Goal: Task Accomplishment & Management: Use online tool/utility

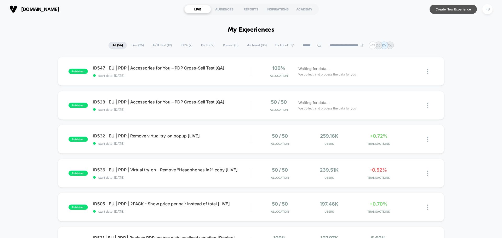
click at [457, 9] on button "Create New Experience" at bounding box center [453, 9] width 47 height 9
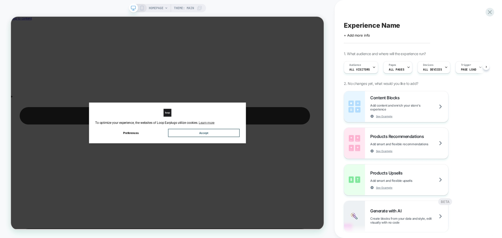
scroll to position [0, 0]
click at [371, 34] on div "+ Add more info" at bounding box center [396, 35] width 105 height 4
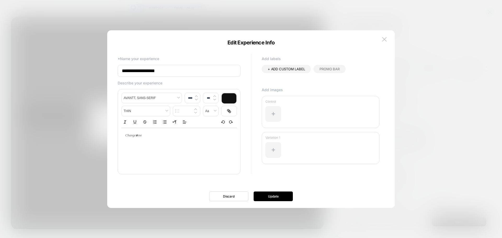
scroll to position [0, 0]
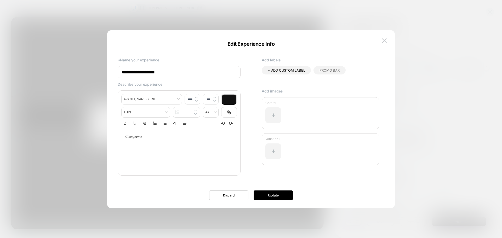
drag, startPoint x: 183, startPoint y: 71, endPoint x: 73, endPoint y: 71, distance: 109.3
click at [73, 71] on body "HOMEPAGE Theme: MAIN Experience Name Click to edit experience details + Add mor…" at bounding box center [251, 119] width 502 height 238
paste input "**********"
type input "**********"
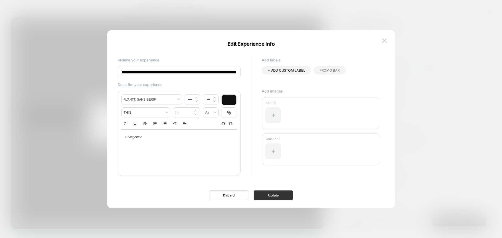
scroll to position [0, 0]
click at [275, 194] on button "Update" at bounding box center [273, 196] width 39 height 10
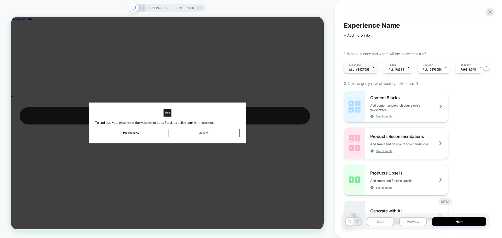
click at [357, 62] on div "Audience All Visitors" at bounding box center [359, 67] width 31 height 12
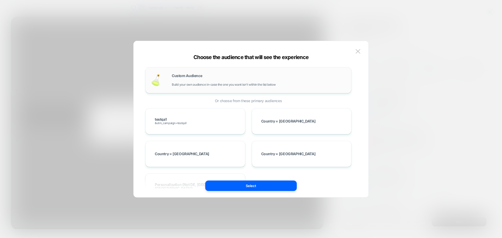
click at [174, 76] on span "Custom Audience" at bounding box center [187, 76] width 30 height 4
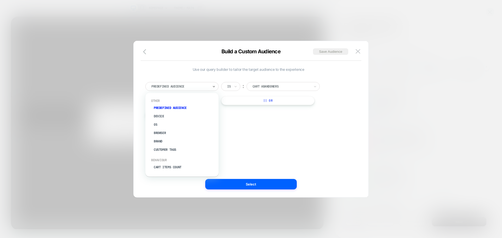
click at [182, 89] on div at bounding box center [180, 86] width 58 height 5
type input "***"
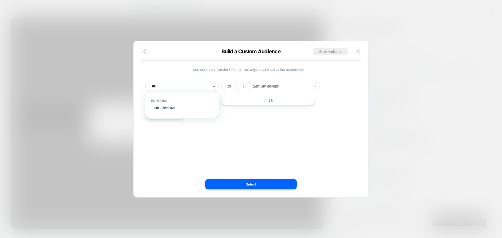
click at [183, 103] on div "Marketing UTM Campaign" at bounding box center [182, 106] width 68 height 18
click at [167, 109] on div "UTM Campaign" at bounding box center [185, 108] width 68 height 8
click at [263, 89] on input at bounding box center [279, 86] width 65 height 9
type input "*********"
click at [258, 190] on div "Use our query builder to tailor the target audience to the experience UTM Campa…" at bounding box center [250, 121] width 219 height 151
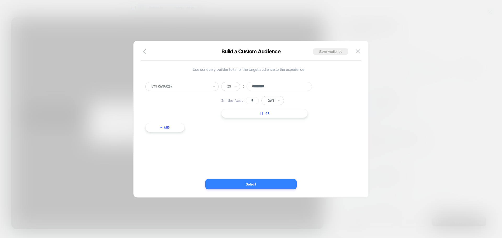
click at [258, 187] on button "Select" at bounding box center [251, 184] width 92 height 10
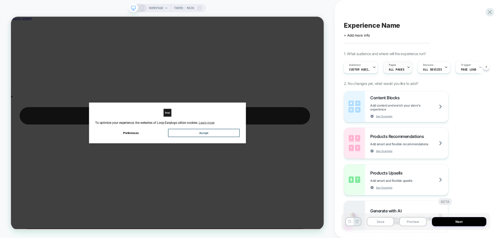
click at [394, 68] on span "ALL PAGES" at bounding box center [396, 70] width 15 height 4
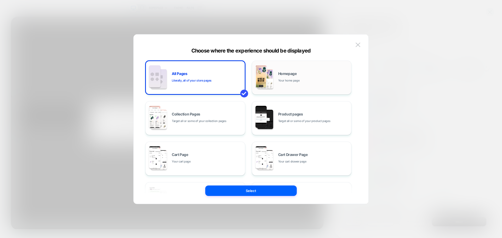
click at [286, 80] on span "Your home page" at bounding box center [288, 80] width 21 height 5
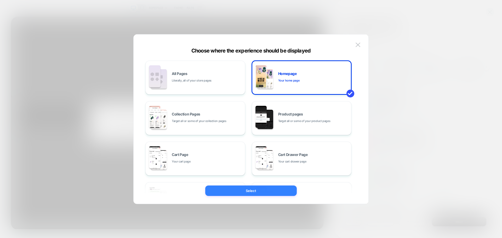
click at [267, 192] on button "Select" at bounding box center [251, 191] width 92 height 10
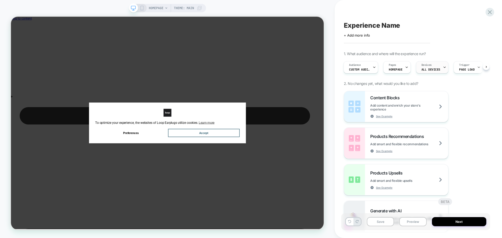
click at [424, 70] on span "ALL DEVICES" at bounding box center [431, 70] width 19 height 4
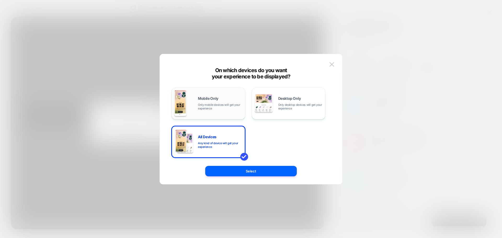
click at [204, 105] on span "Only mobile devices will get your experience" at bounding box center [220, 106] width 44 height 7
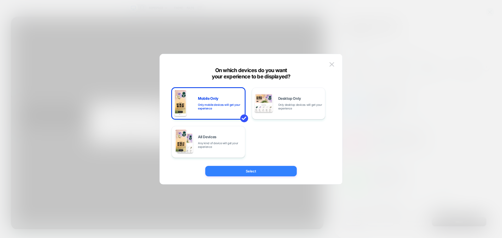
click at [243, 166] on button "Select" at bounding box center [251, 171] width 92 height 10
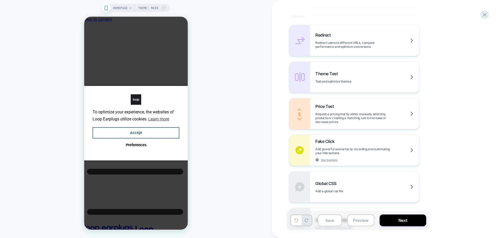
scroll to position [340, 0]
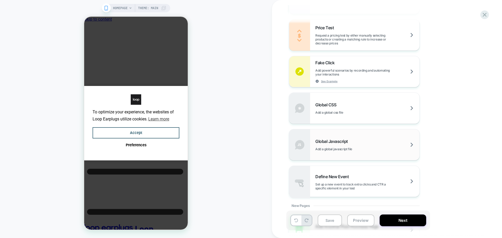
click at [329, 137] on div "Global Javascript Add a global javascript file" at bounding box center [354, 144] width 130 height 31
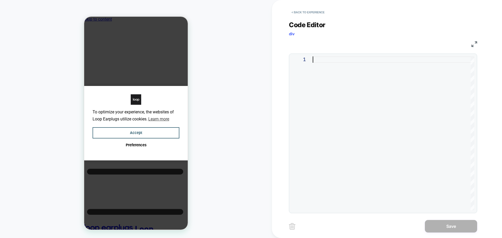
click at [348, 109] on div at bounding box center [394, 133] width 162 height 154
type textarea "**********"
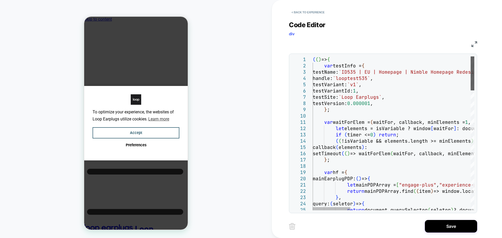
click at [474, 56] on div at bounding box center [473, 73] width 4 height 34
click at [446, 229] on button "Save" at bounding box center [451, 226] width 52 height 13
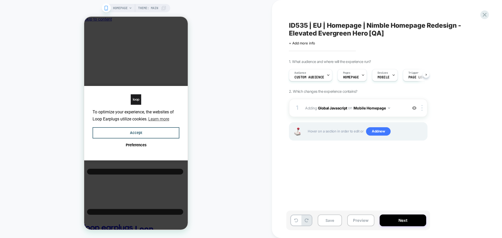
scroll to position [0, 0]
click at [379, 132] on span "Add new" at bounding box center [378, 131] width 25 height 8
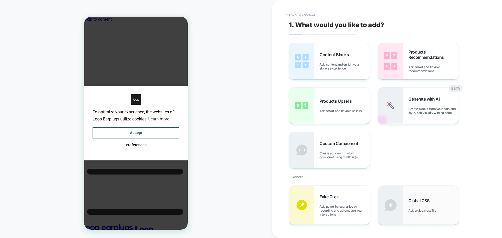
click at [394, 197] on img at bounding box center [390, 205] width 25 height 39
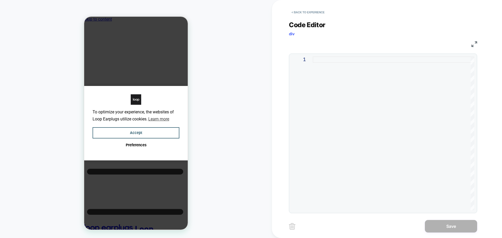
click at [342, 106] on div at bounding box center [394, 133] width 162 height 154
type textarea "**********"
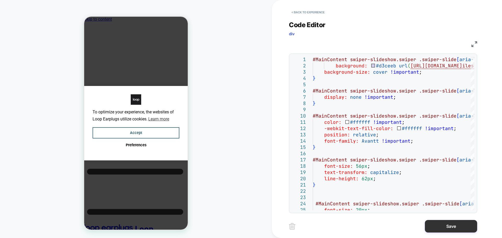
click at [454, 228] on button "Save" at bounding box center [451, 226] width 52 height 13
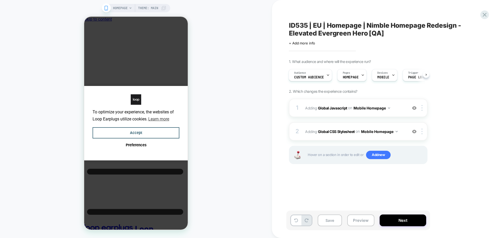
scroll to position [0, 1]
click at [141, 134] on button "Accept" at bounding box center [136, 132] width 87 height 11
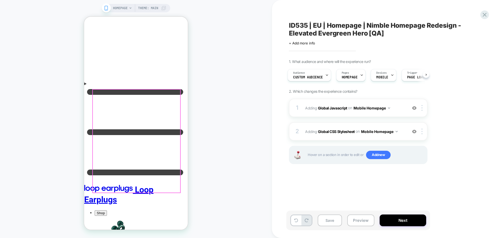
scroll to position [0, 0]
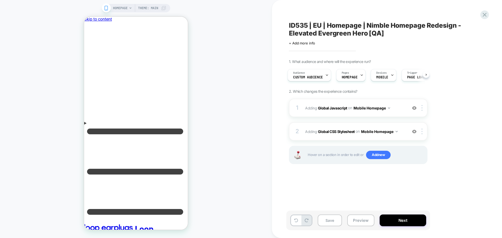
click at [383, 214] on div "Save Preview Next" at bounding box center [358, 221] width 144 height 20
click at [384, 218] on button "Next" at bounding box center [403, 221] width 47 height 12
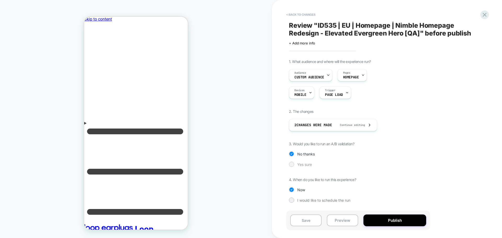
click at [302, 165] on span "Yes sure" at bounding box center [304, 164] width 15 height 4
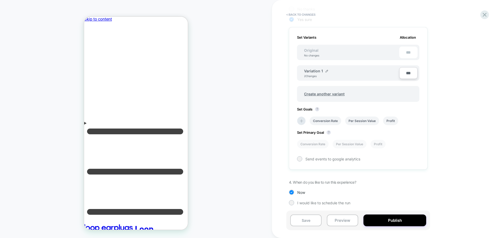
scroll to position [146, 0]
click at [329, 90] on span "Create another variant" at bounding box center [324, 93] width 51 height 12
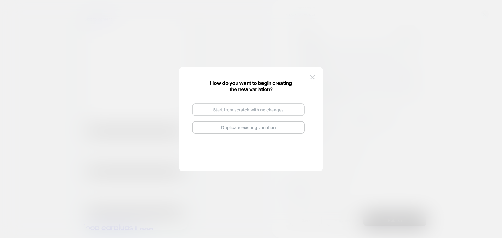
click at [217, 110] on button "Start from scratch with no changes" at bounding box center [248, 110] width 112 height 13
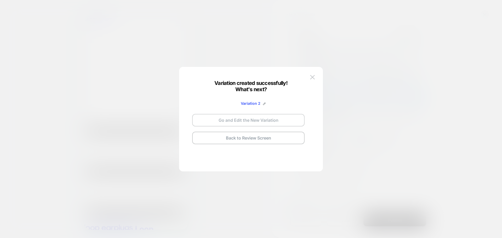
click at [237, 118] on button "Go and Edit the New Variation" at bounding box center [248, 120] width 112 height 13
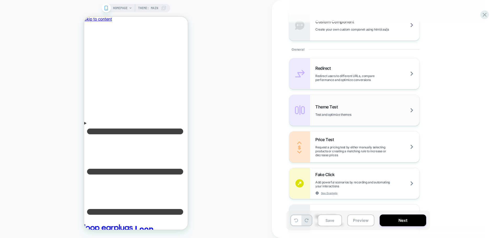
scroll to position [288, 0]
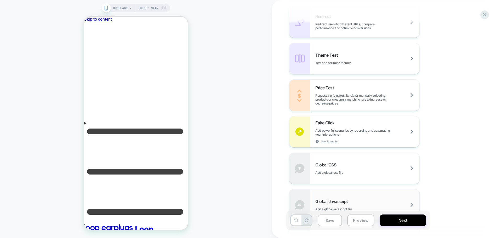
click at [339, 202] on span "Global Javascript" at bounding box center [332, 201] width 35 height 5
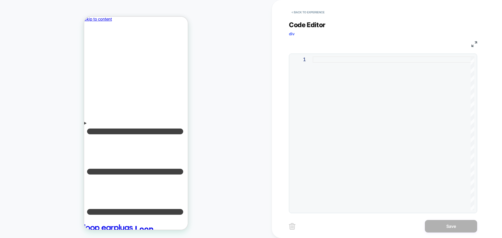
click at [371, 72] on div at bounding box center [394, 133] width 162 height 154
type textarea "**********"
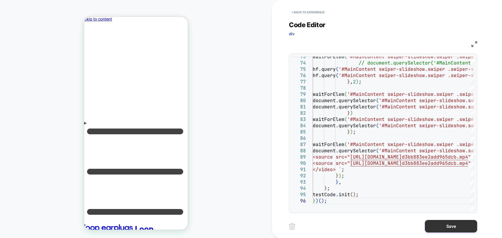
click at [454, 229] on button "Save" at bounding box center [451, 226] width 52 height 13
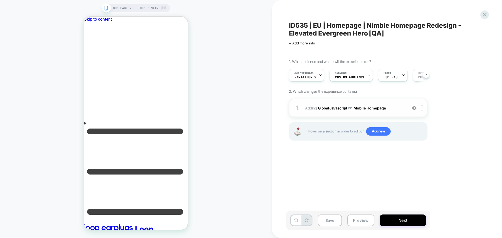
scroll to position [0, 0]
click at [380, 132] on span "Add new" at bounding box center [378, 131] width 25 height 8
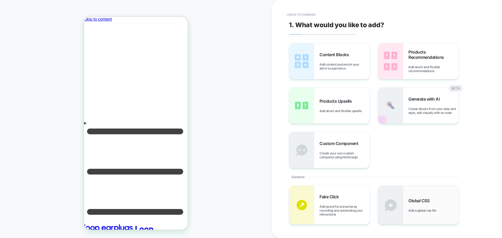
click at [414, 205] on div "Global CSS Add a global css file" at bounding box center [434, 205] width 50 height 14
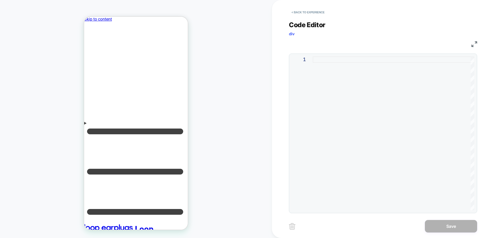
click at [361, 133] on div at bounding box center [394, 133] width 162 height 154
type textarea "**********"
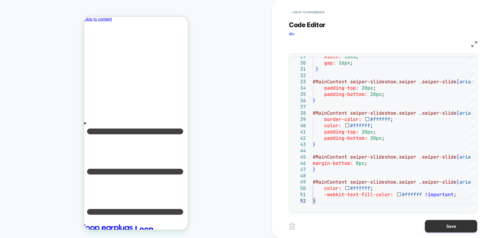
click at [433, 227] on button "Save" at bounding box center [451, 226] width 52 height 13
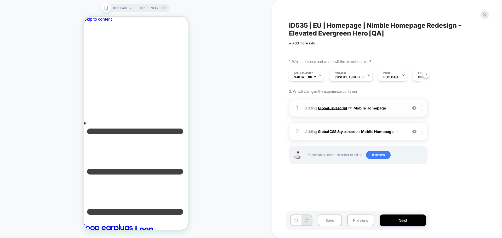
click at [338, 109] on b "Global Javascript" at bounding box center [332, 108] width 29 height 4
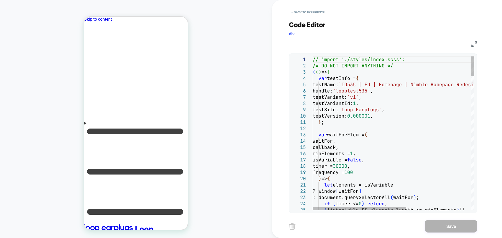
type textarea "**********"
click at [441, 225] on button "Save" at bounding box center [451, 226] width 52 height 13
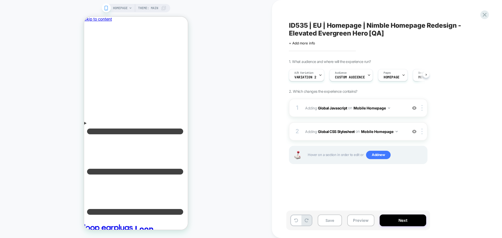
scroll to position [0, 0]
click at [401, 219] on button "Next" at bounding box center [403, 221] width 47 height 12
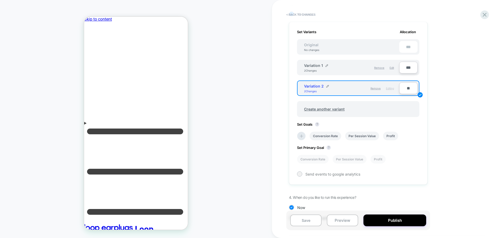
scroll to position [167, 0]
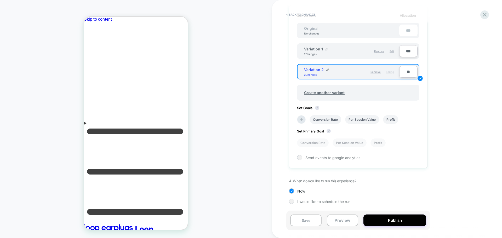
click at [407, 72] on input "**" at bounding box center [408, 72] width 18 height 12
type input "***"
type input "**"
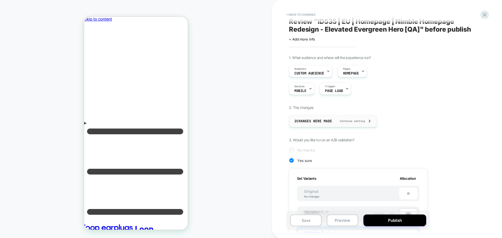
scroll to position [0, 0]
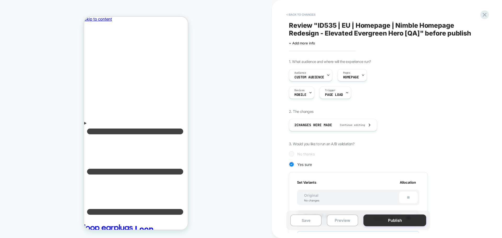
type input "***"
click at [395, 225] on button "Publish" at bounding box center [395, 221] width 63 height 12
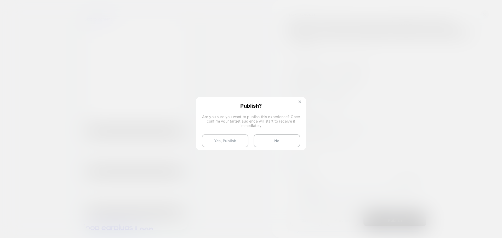
click at [209, 142] on button "Yes, Publish" at bounding box center [225, 140] width 47 height 13
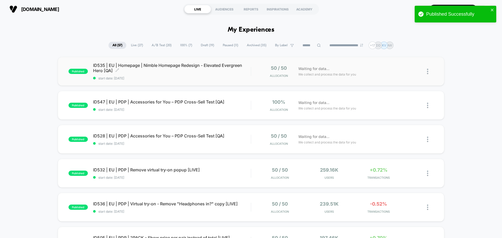
click at [186, 63] on span "ID535 | EU | Homepage | Nimble Homepage Redesign - Elevated Evergreen Hero [QA]…" at bounding box center [172, 68] width 158 height 10
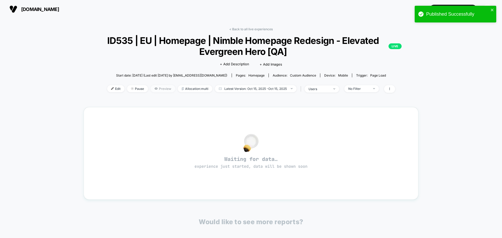
click at [166, 88] on span "Preview" at bounding box center [163, 88] width 25 height 7
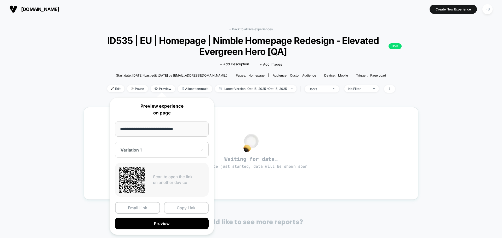
click at [192, 208] on button "Copy Link" at bounding box center [186, 208] width 45 height 12
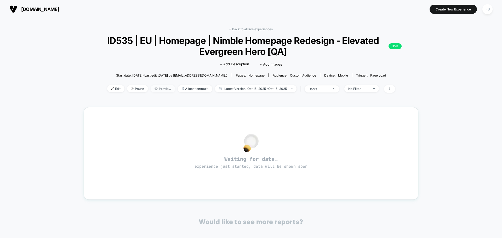
click at [152, 87] on span "Preview" at bounding box center [163, 88] width 25 height 7
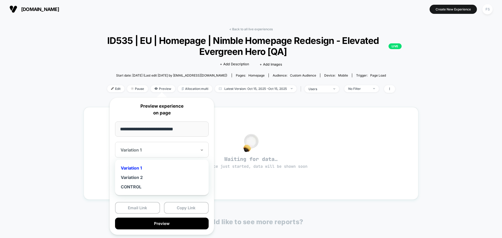
click at [148, 146] on div "Variation 1" at bounding box center [162, 150] width 94 height 16
click at [145, 173] on div "Variation 1" at bounding box center [162, 167] width 88 height 9
click at [159, 151] on div at bounding box center [159, 150] width 76 height 5
click at [157, 179] on div "Variation 2" at bounding box center [162, 177] width 88 height 9
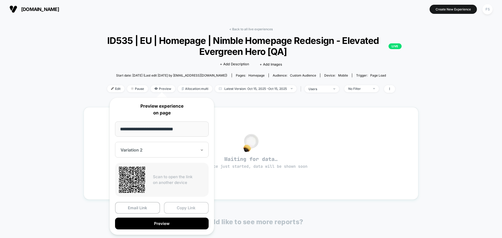
click at [189, 206] on button "Copy Link" at bounding box center [186, 208] width 45 height 12
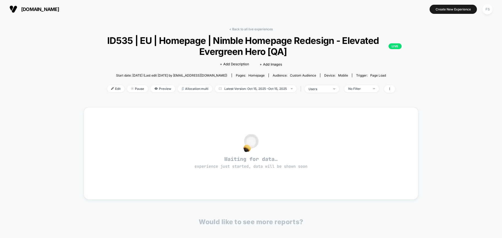
click at [488, 9] on div "Preview link was copied successfully" at bounding box center [456, 16] width 84 height 23
click at [486, 13] on div "FS" at bounding box center [488, 9] width 10 height 10
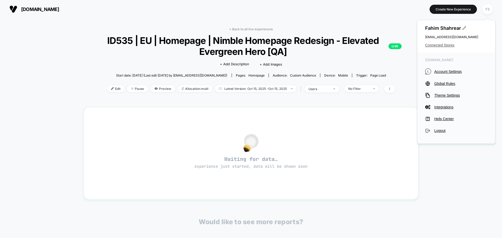
click at [431, 46] on span "Connected Stores" at bounding box center [456, 45] width 62 height 4
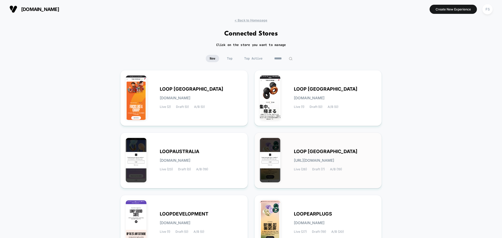
click at [314, 147] on div "LOOP [GEOGRAPHIC_DATA] [URL][DOMAIN_NAME] Live (26) Draft (7) A/B (19)" at bounding box center [318, 160] width 117 height 45
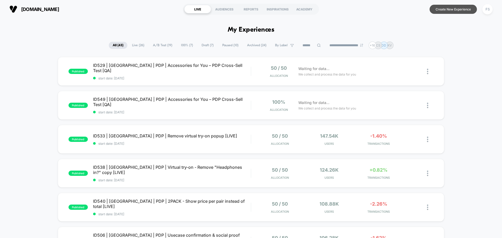
click at [441, 7] on button "Create New Experience" at bounding box center [453, 9] width 47 height 9
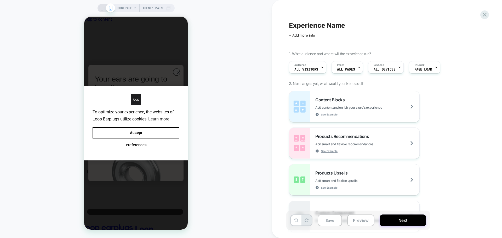
click at [322, 34] on div "+ Add more info" at bounding box center [341, 35] width 105 height 4
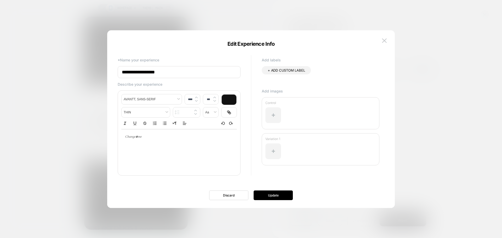
drag, startPoint x: 178, startPoint y: 70, endPoint x: 72, endPoint y: 66, distance: 106.5
click at [72, 66] on body "HOMEPAGE Theme: MAIN Experience Name Click to edit experience details + Add mor…" at bounding box center [251, 119] width 502 height 238
paste input "**********"
paste input
type input "**********"
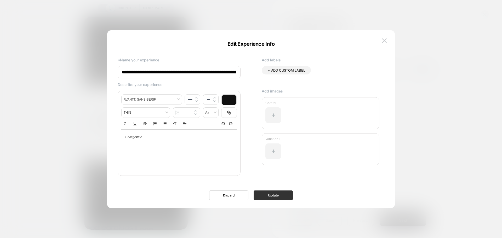
click at [254, 194] on button "Update" at bounding box center [273, 196] width 39 height 10
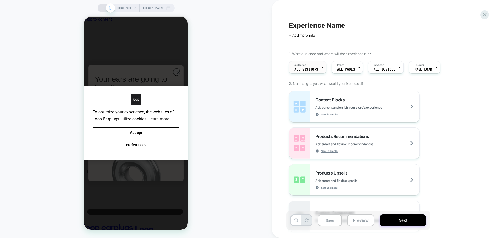
click at [310, 66] on div "Audience All Visitors" at bounding box center [306, 67] width 34 height 12
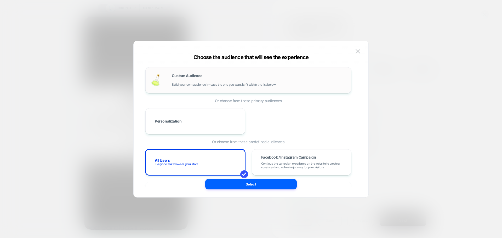
click at [198, 87] on div "Custom Audience Build your own audience in-case the one you want isn't within t…" at bounding box center [248, 80] width 195 height 15
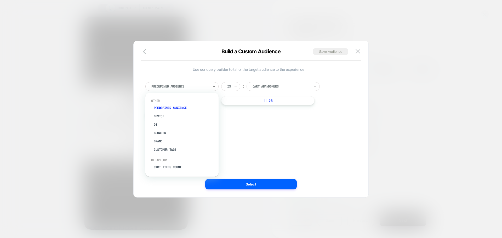
click at [197, 87] on div at bounding box center [180, 86] width 58 height 5
type input "***"
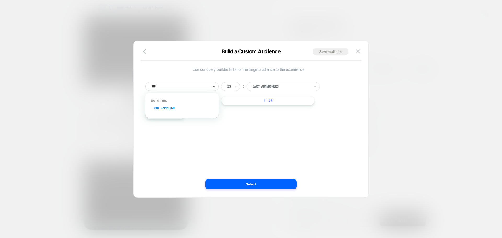
click at [173, 105] on div "UTM Campaign" at bounding box center [185, 108] width 68 height 8
click at [262, 90] on input at bounding box center [279, 86] width 65 height 9
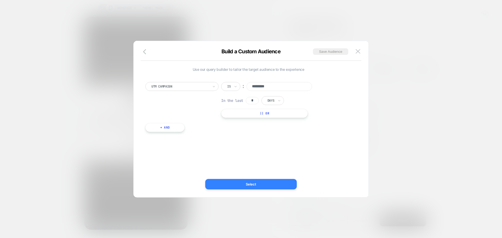
type input "*********"
click at [263, 182] on button "Select" at bounding box center [251, 184] width 92 height 10
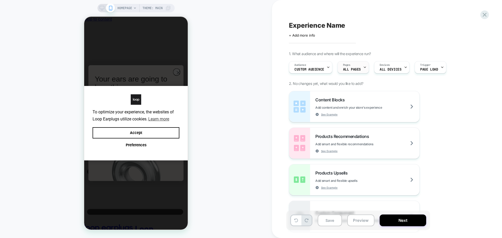
click at [355, 70] on span "ALL PAGES" at bounding box center [352, 70] width 18 height 4
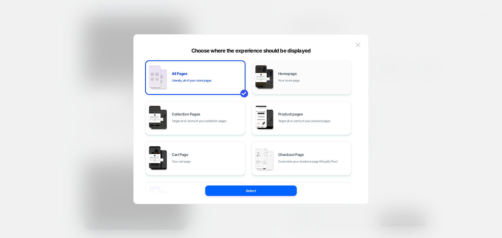
click at [301, 90] on div "Homepage Your home page" at bounding box center [302, 77] width 94 height 29
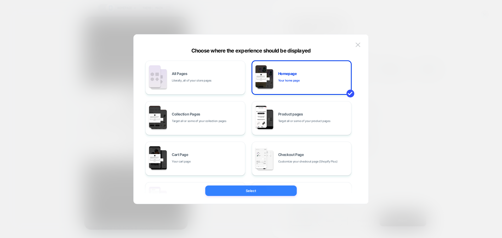
click at [269, 189] on button "Select" at bounding box center [251, 191] width 92 height 10
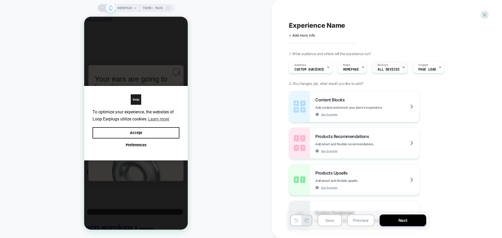
click at [392, 65] on div "Devices ALL DEVICES" at bounding box center [388, 67] width 32 height 12
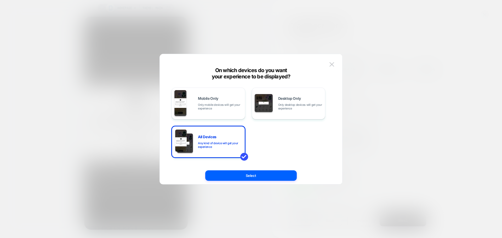
click at [193, 93] on div "Mobile Only Only mobile devices will get your experience" at bounding box center [208, 103] width 68 height 27
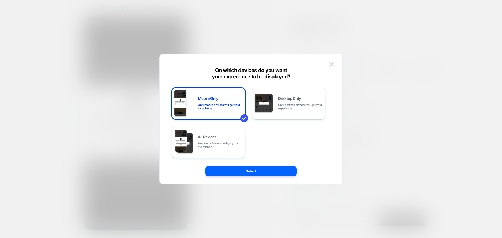
click at [248, 170] on button "Select" at bounding box center [251, 171] width 92 height 10
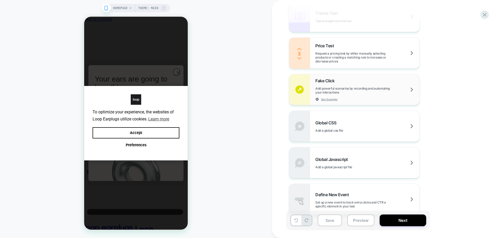
scroll to position [345, 0]
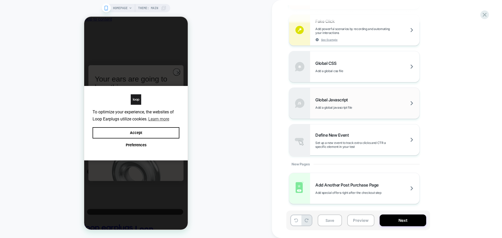
click at [347, 98] on span "Global Javascript" at bounding box center [332, 99] width 35 height 5
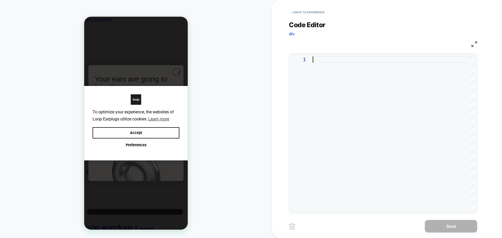
click at [347, 80] on div at bounding box center [394, 133] width 162 height 154
click at [344, 69] on div at bounding box center [394, 133] width 162 height 154
type textarea "**********"
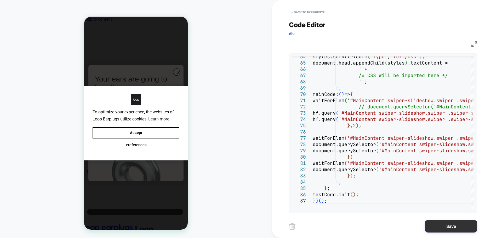
click at [448, 225] on button "Save" at bounding box center [451, 226] width 52 height 13
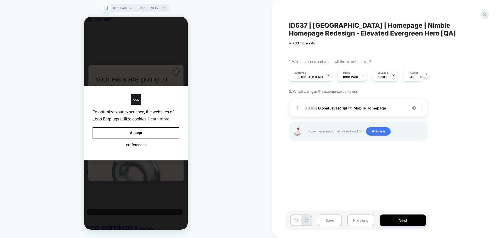
scroll to position [0, 0]
click at [386, 131] on span "Add new" at bounding box center [378, 131] width 25 height 8
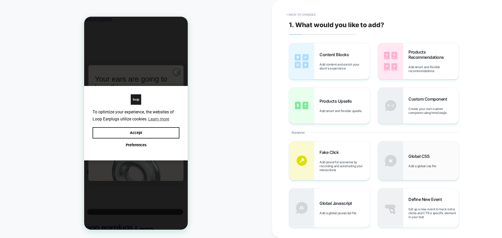
click at [424, 157] on span "Global CSS" at bounding box center [421, 156] width 24 height 5
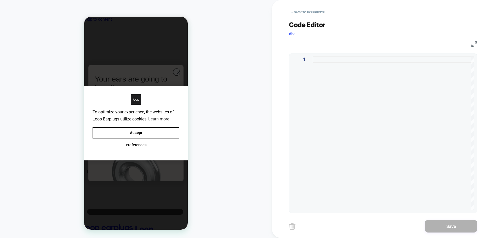
click at [331, 109] on div at bounding box center [394, 133] width 162 height 154
click at [399, 90] on div at bounding box center [394, 133] width 162 height 154
type textarea "**********"
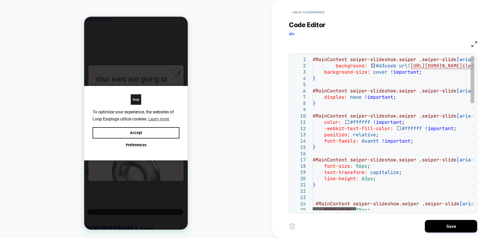
click at [322, 207] on div at bounding box center [334, 208] width 43 height 3
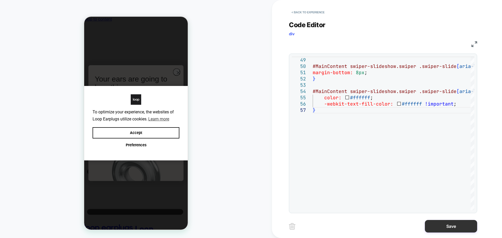
click at [470, 226] on button "Save" at bounding box center [451, 226] width 52 height 13
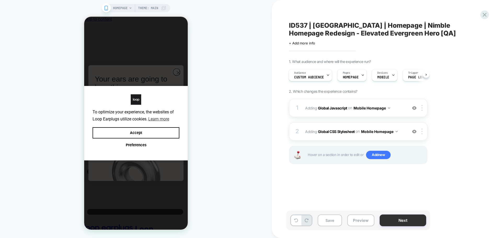
click at [391, 221] on button "Next" at bounding box center [403, 221] width 47 height 12
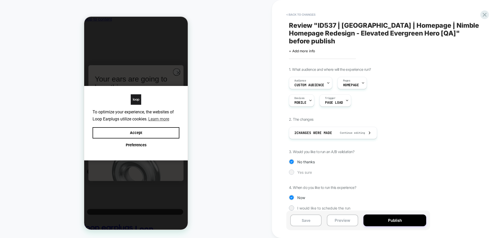
click at [295, 170] on div "Yes sure" at bounding box center [358, 172] width 139 height 5
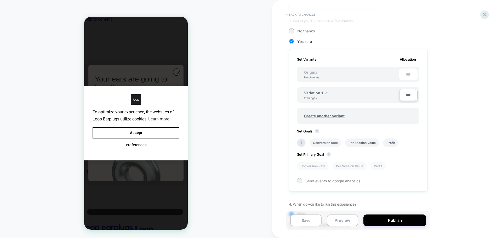
scroll to position [146, 0]
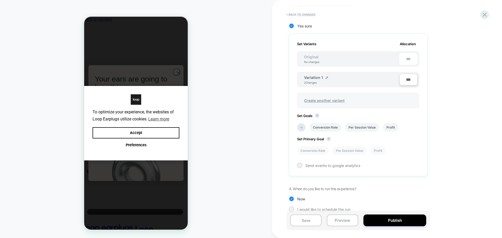
click at [325, 94] on span "Create another variant" at bounding box center [324, 100] width 51 height 12
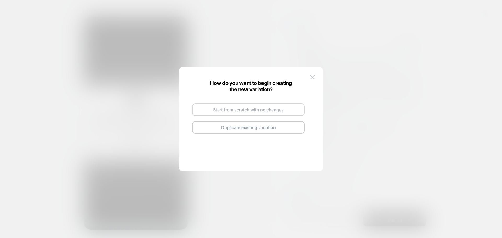
click at [216, 108] on button "Start from scratch with no changes" at bounding box center [248, 110] width 112 height 13
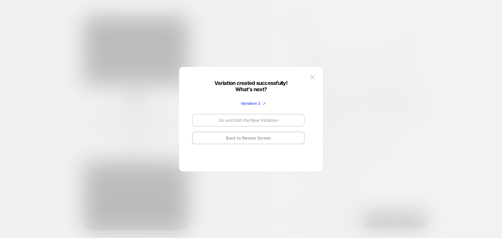
click at [265, 119] on button "Go and Edit the New Variation" at bounding box center [248, 120] width 112 height 13
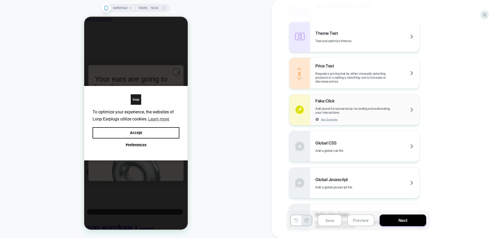
scroll to position [314, 0]
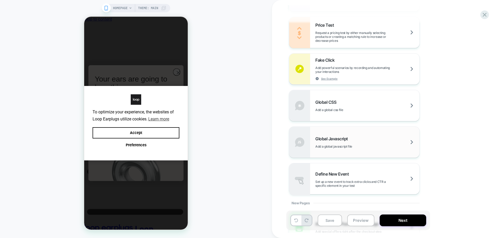
click at [335, 146] on span "Add a global javascript file" at bounding box center [346, 147] width 63 height 4
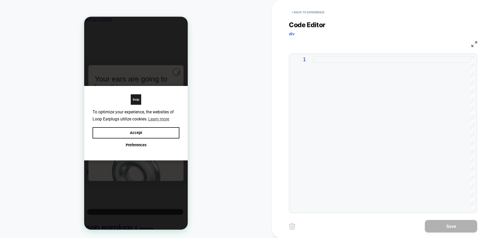
click at [372, 119] on div at bounding box center [394, 133] width 162 height 154
type textarea "**********"
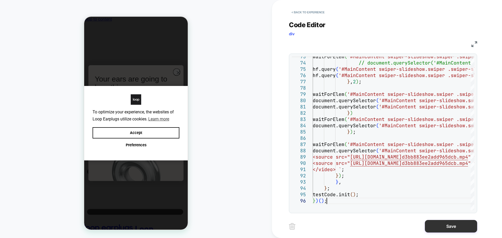
click at [433, 229] on button "Save" at bounding box center [451, 226] width 52 height 13
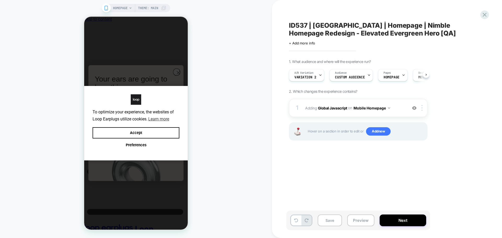
scroll to position [0, 0]
click at [381, 132] on span "Add new" at bounding box center [378, 131] width 25 height 8
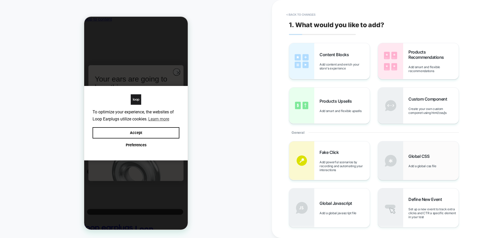
click at [421, 158] on span "Global CSS" at bounding box center [421, 156] width 24 height 5
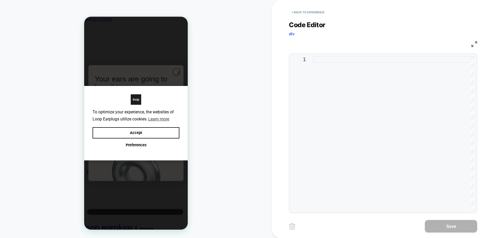
click at [352, 125] on div at bounding box center [394, 133] width 162 height 154
click at [400, 128] on div at bounding box center [394, 133] width 162 height 154
type textarea "**********"
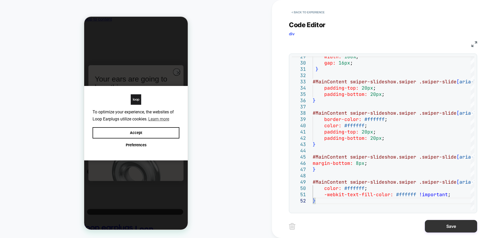
click at [457, 222] on button "Save" at bounding box center [451, 226] width 52 height 13
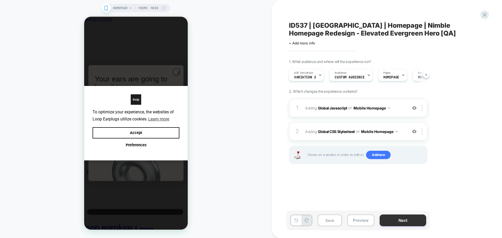
click at [402, 224] on button "Next" at bounding box center [403, 221] width 47 height 12
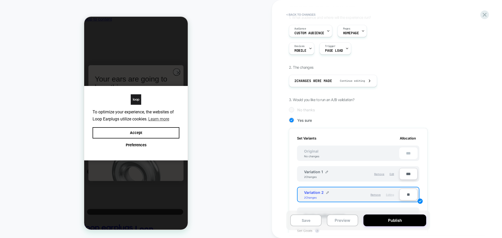
scroll to position [52, 0]
click at [406, 189] on input "**" at bounding box center [408, 195] width 18 height 12
type input "***"
type input "**"
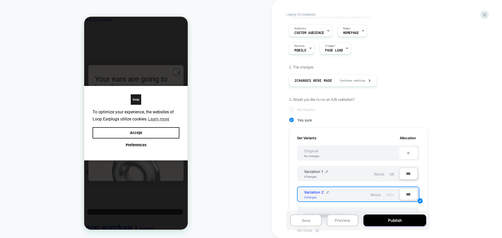
type input "***"
click at [437, 159] on div "1. What audience and where will the experience run? Audience Custom Audience Pa…" at bounding box center [384, 175] width 191 height 320
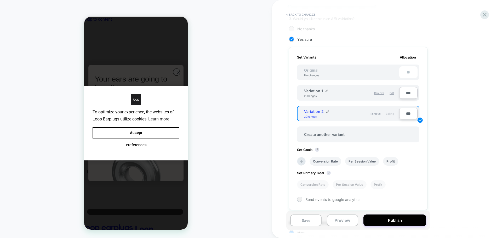
scroll to position [157, 0]
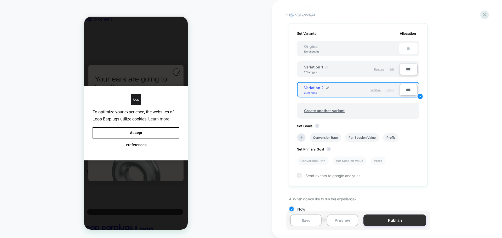
click at [383, 220] on button "Publish" at bounding box center [395, 221] width 63 height 12
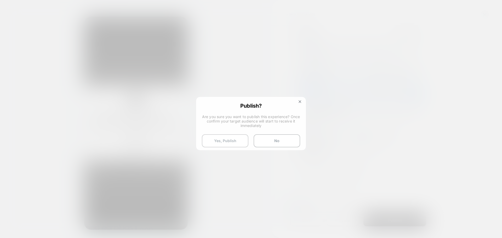
click at [221, 137] on button "Yes, Publish" at bounding box center [225, 140] width 47 height 13
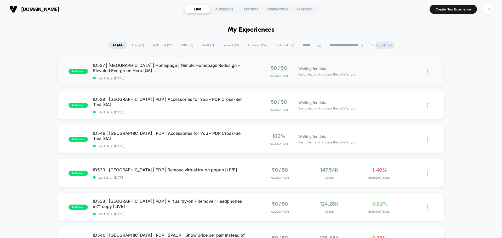
click at [133, 70] on span "ID537 | [GEOGRAPHIC_DATA] | Homepage | Nimble Homepage Redesign - Elevated Ever…" at bounding box center [172, 68] width 158 height 10
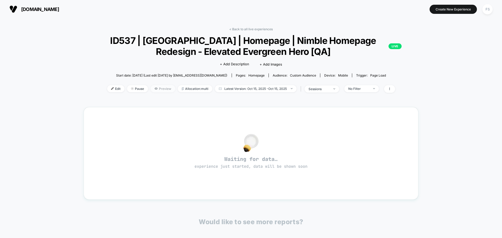
click at [157, 90] on span "Preview" at bounding box center [163, 88] width 25 height 7
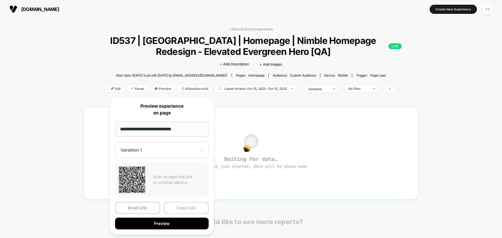
click at [180, 206] on button "Copy Link" at bounding box center [186, 208] width 45 height 12
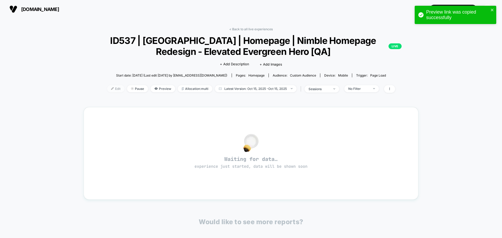
click at [118, 87] on span "Edit" at bounding box center [115, 88] width 17 height 7
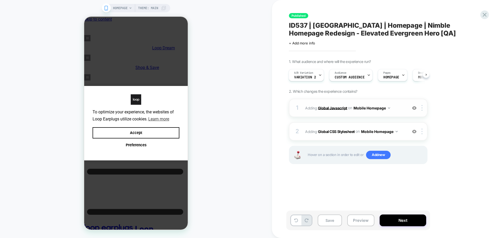
click at [342, 108] on b "Global Javascript" at bounding box center [332, 108] width 29 height 4
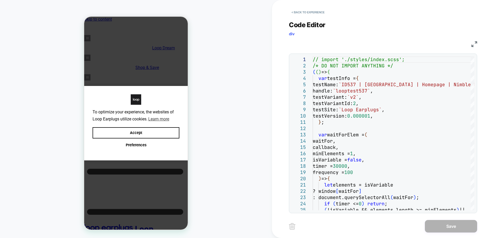
click at [476, 43] on img at bounding box center [475, 44] width 6 height 6
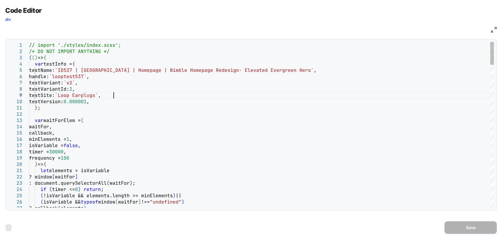
type textarea "**********"
type textarea "*"
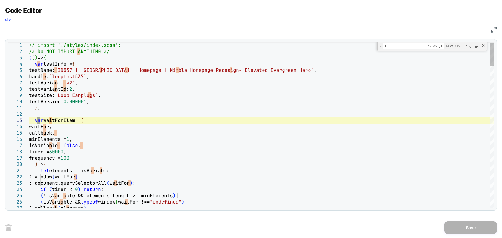
type textarea "**********"
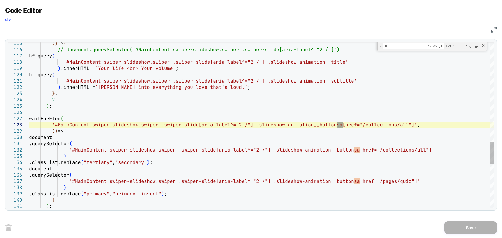
type textarea "**"
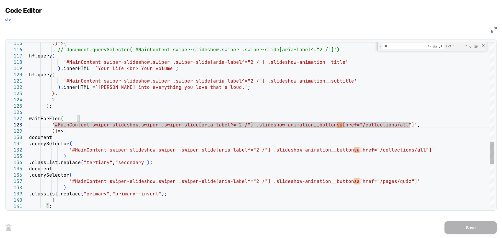
scroll to position [44, 327]
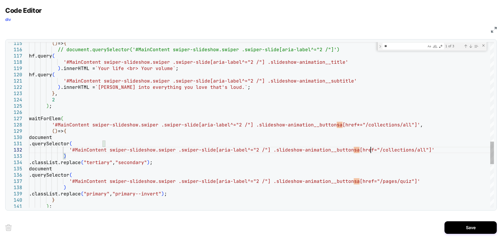
click at [471, 46] on div "Next Match (Enter)" at bounding box center [471, 46] width 4 height 4
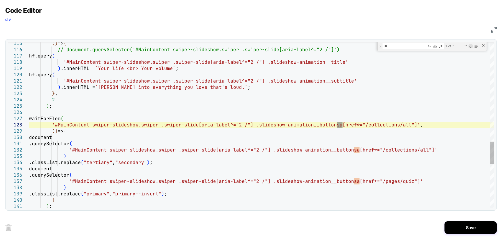
click at [471, 46] on div "Next Match (Enter)" at bounding box center [471, 46] width 4 height 4
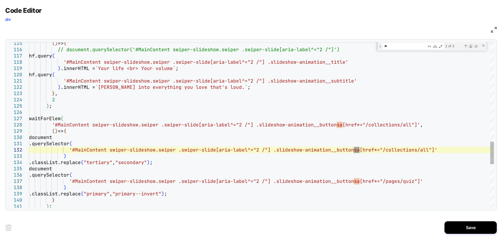
click at [471, 46] on div "Next Match (Enter)" at bounding box center [471, 46] width 4 height 4
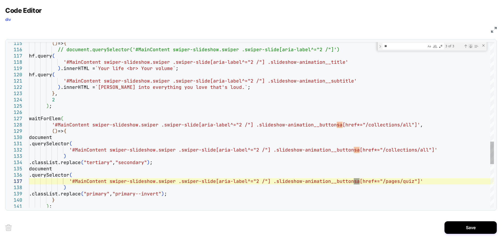
click at [471, 46] on div "Next Match (Enter)" at bounding box center [471, 46] width 4 height 4
type textarea "**********"
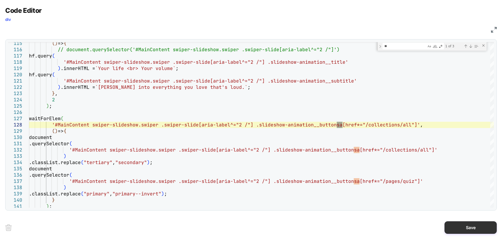
click at [474, 226] on button "Save" at bounding box center [471, 228] width 52 height 13
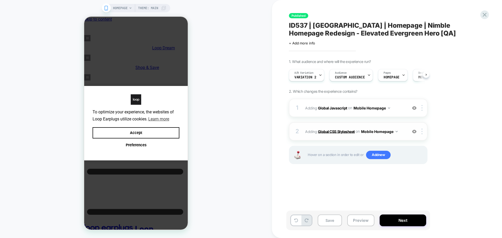
scroll to position [0, 0]
click at [338, 133] on b "Global CSS Stylesheet" at bounding box center [336, 131] width 37 height 4
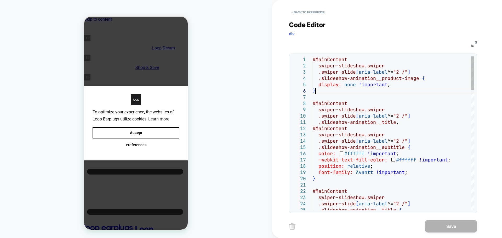
scroll to position [0, 0]
type textarea "*"
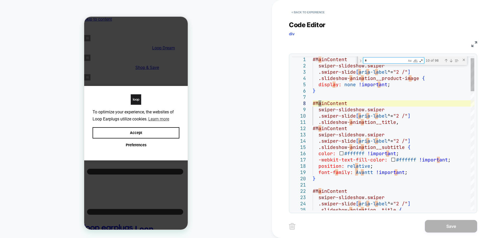
type textarea "**********"
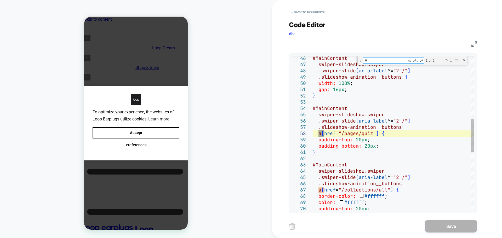
type textarea "**"
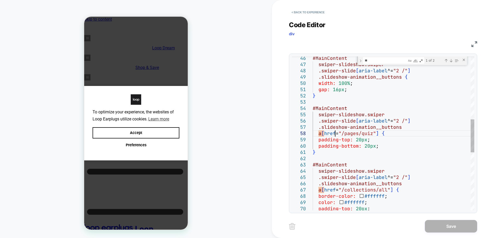
click at [336, 133] on div "#MainContent swiper-slideshow.swiper .swiper-slide [ aria-label ^= "2 /" ] .sli…" at bounding box center [394, 121] width 162 height 715
click at [450, 62] on div "Next Match (Enter)" at bounding box center [451, 61] width 4 height 4
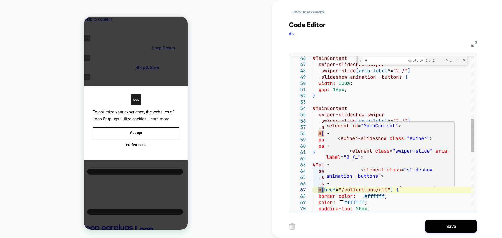
click at [336, 191] on div "#MainContent swiper-slideshow.swiper .swiper-slide [ aria-label ^= "2 /" ] .sli…" at bounding box center [394, 121] width 162 height 715
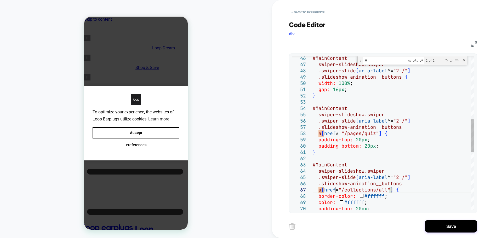
scroll to position [43, 25]
type textarea "**********"
click at [430, 227] on button "Save" at bounding box center [451, 226] width 52 height 13
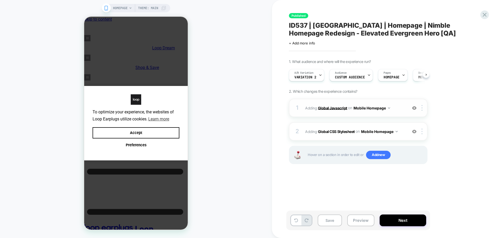
scroll to position [0, 0]
click at [330, 105] on span "Adding Global Javascript on Mobile Homepage" at bounding box center [355, 108] width 100 height 8
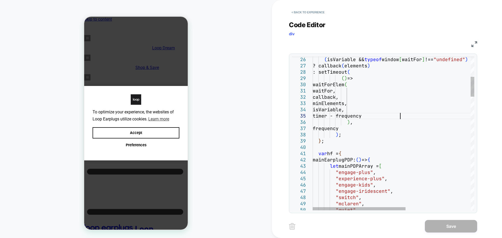
scroll to position [0, 0]
type textarea "**********"
type textarea "*"
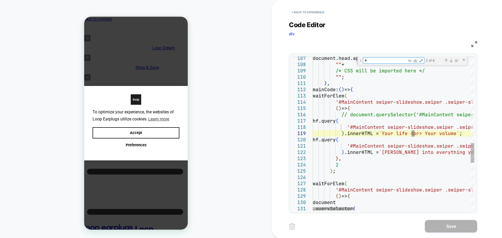
type textarea "**********"
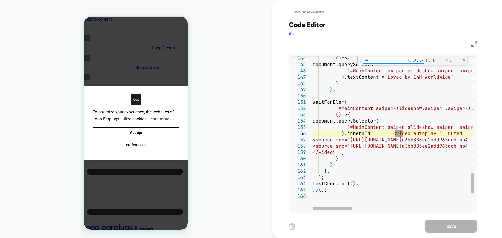
type textarea "***"
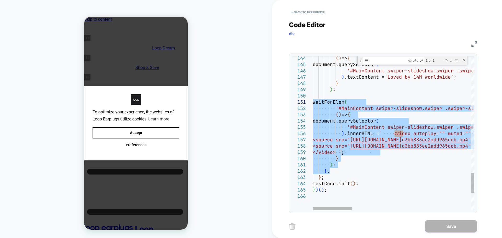
drag, startPoint x: 334, startPoint y: 171, endPoint x: 312, endPoint y: 102, distance: 72.4
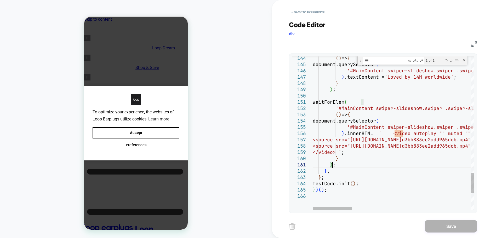
type textarea "**********"
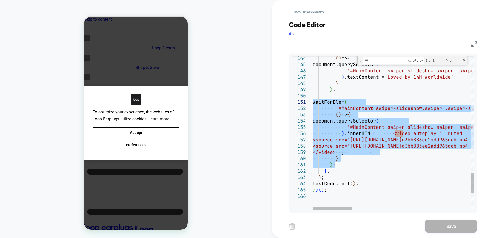
drag, startPoint x: 341, startPoint y: 165, endPoint x: 309, endPoint y: 104, distance: 68.8
click at [311, 13] on button "< Back to experience" at bounding box center [308, 12] width 38 height 8
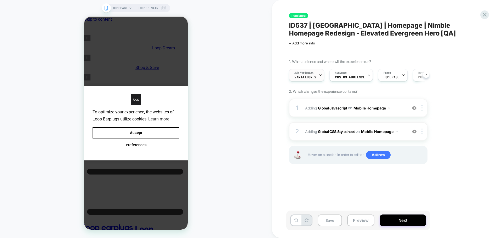
scroll to position [0, 0]
click at [327, 217] on button "Save" at bounding box center [330, 221] width 24 height 12
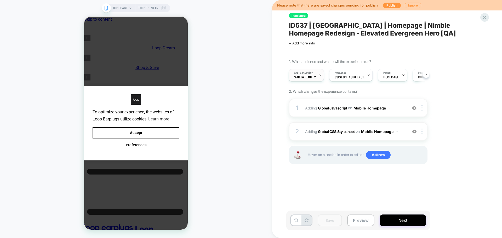
click at [314, 73] on div "A/B Variation Variation 2" at bounding box center [305, 75] width 32 height 12
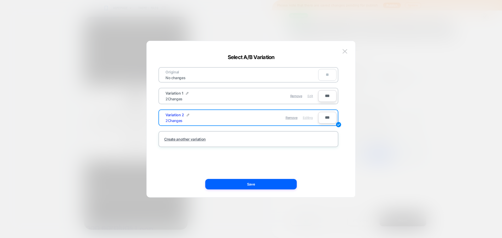
click at [310, 95] on span "Edit" at bounding box center [310, 96] width 5 height 4
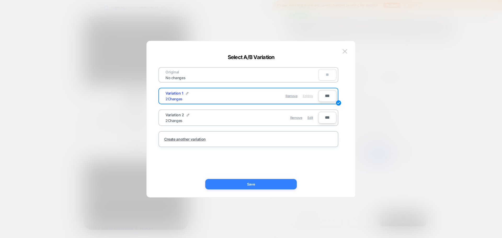
click at [277, 185] on button "Save" at bounding box center [251, 184] width 92 height 10
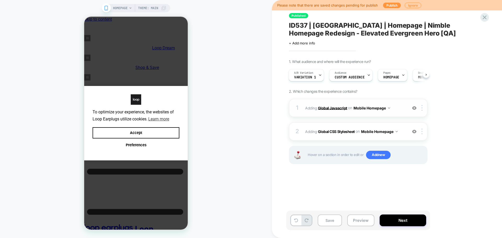
click at [343, 108] on b "Global Javascript" at bounding box center [332, 108] width 29 height 4
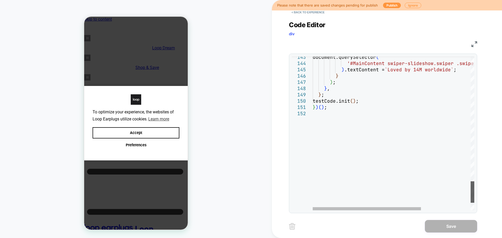
click at [474, 189] on div at bounding box center [473, 192] width 4 height 21
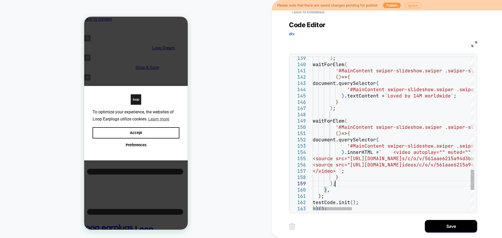
scroll to position [50, 16]
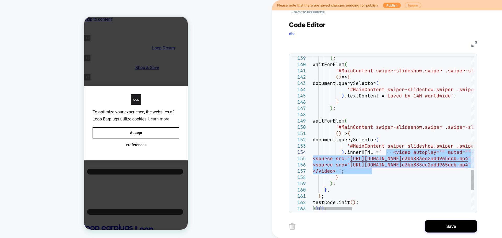
drag, startPoint x: 372, startPoint y: 171, endPoint x: 387, endPoint y: 153, distance: 23.6
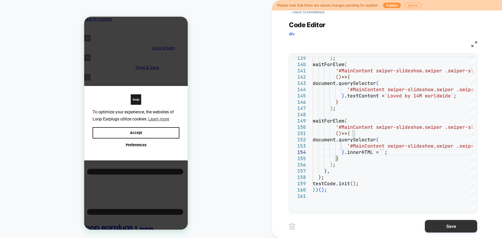
type textarea "**********"
click at [441, 227] on button "Save" at bounding box center [451, 226] width 52 height 13
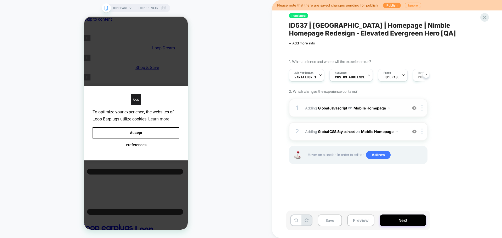
scroll to position [0, 0]
click at [331, 109] on b "Global Javascript" at bounding box center [332, 108] width 29 height 4
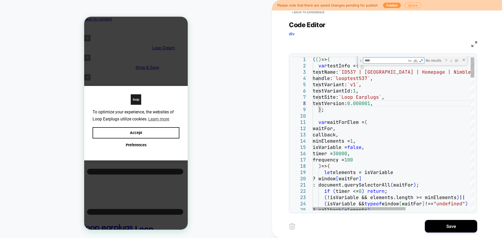
type textarea "**********"
type textarea "*"
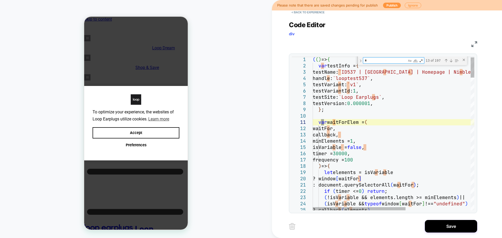
type textarea "**********"
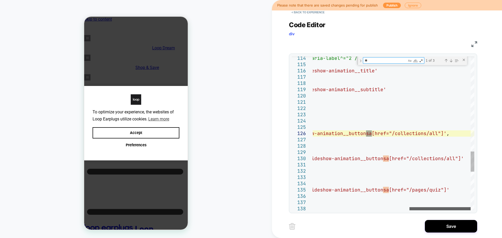
click at [420, 209] on div at bounding box center [440, 208] width 61 height 3
type textarea "**"
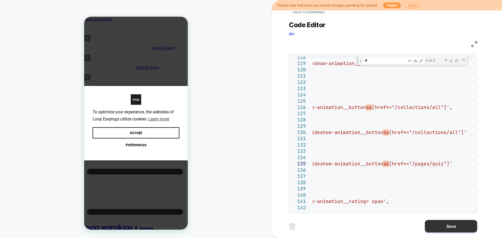
type textarea "**********"
click at [439, 225] on button "Save" at bounding box center [451, 226] width 52 height 13
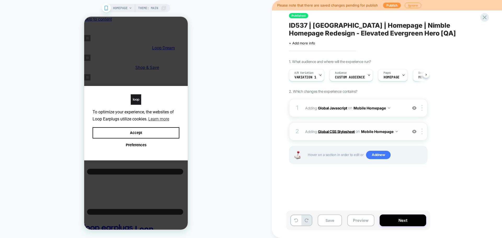
scroll to position [0, 0]
click at [344, 132] on b "Global CSS Stylesheet" at bounding box center [336, 131] width 37 height 4
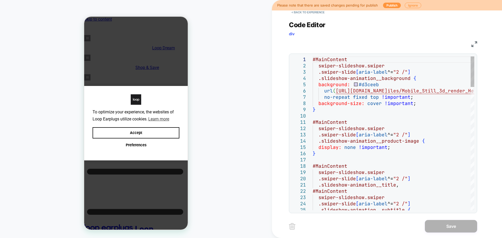
scroll to position [0, 0]
type textarea "**********"
type textarea "*"
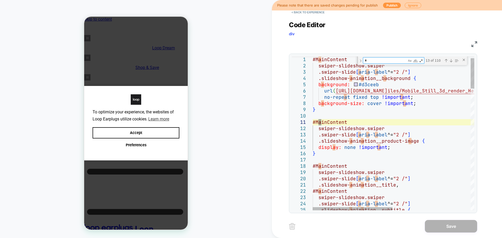
type textarea "**********"
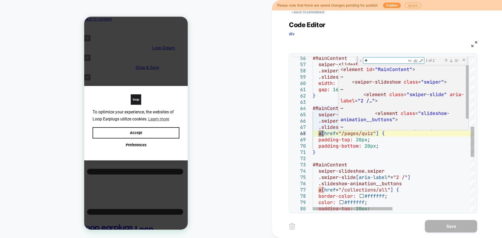
type textarea "**"
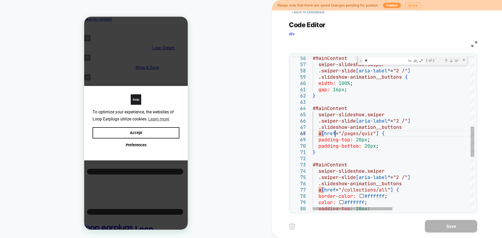
click at [336, 132] on div "#MainContent swiper-slideshow.swiper .swiper-slide [ aria-label ^= "2 /" ] .sli…" at bounding box center [473, 90] width 320 height 778
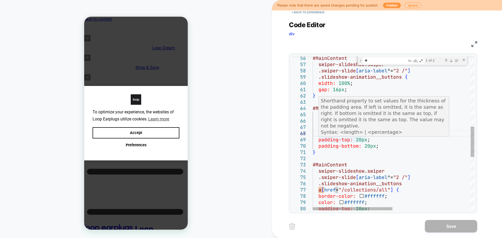
scroll to position [44, 25]
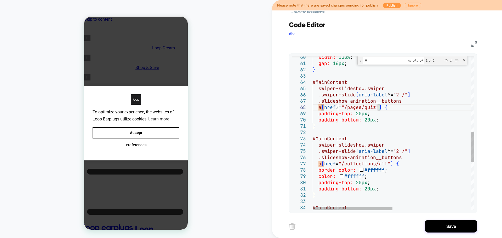
click at [335, 165] on div "width: 100% ; gap: 16px ; } #MainContent swiper-slideshow.swiper .swiper-slide …" at bounding box center [473, 64] width 320 height 778
click at [450, 60] on div "Next Match (Enter)" at bounding box center [451, 61] width 4 height 4
type textarea "**********"
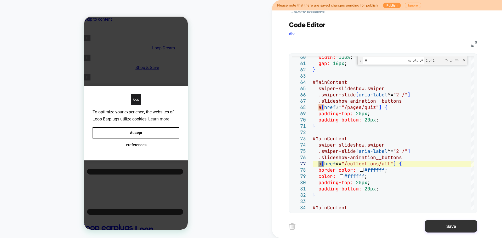
click at [463, 230] on button "Save" at bounding box center [451, 226] width 52 height 13
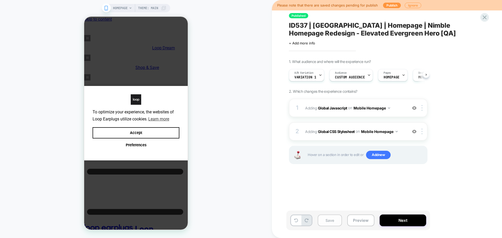
scroll to position [0, 0]
click at [383, 219] on button "Next" at bounding box center [403, 221] width 47 height 12
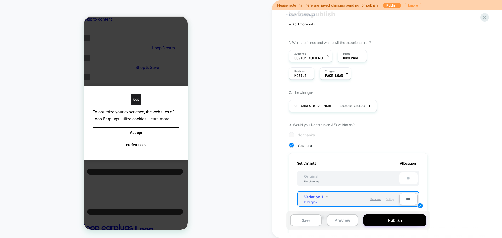
scroll to position [52, 0]
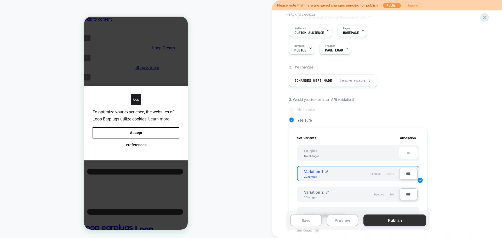
click at [391, 221] on button "Publish" at bounding box center [395, 221] width 63 height 12
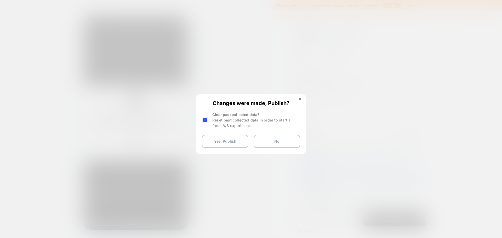
click at [207, 120] on div at bounding box center [205, 120] width 7 height 7
click at [217, 139] on button "Yes, Publish" at bounding box center [225, 141] width 47 height 13
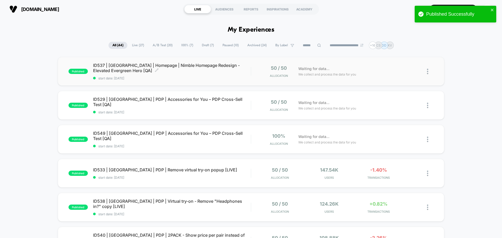
click at [119, 70] on span "ID537 | [GEOGRAPHIC_DATA] | Homepage | Nimble Homepage Redesign - Elevated Ever…" at bounding box center [172, 68] width 158 height 10
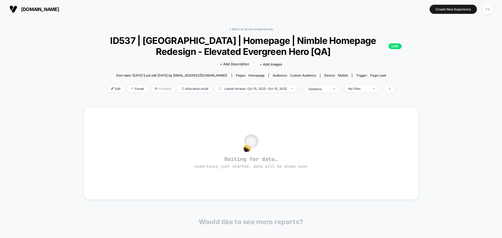
click at [155, 90] on span "Preview" at bounding box center [163, 88] width 25 height 7
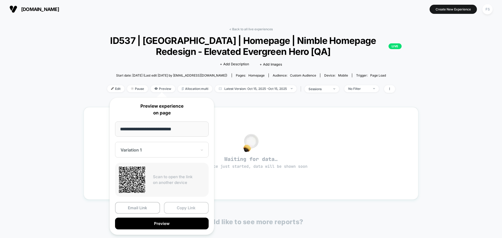
click at [195, 206] on button "Copy Link" at bounding box center [186, 208] width 45 height 12
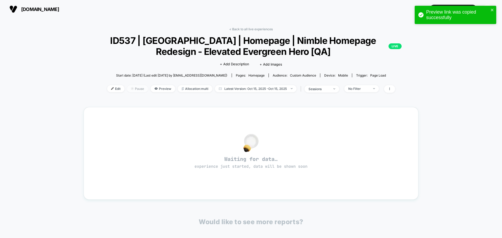
click at [138, 89] on span "Pause" at bounding box center [137, 88] width 21 height 7
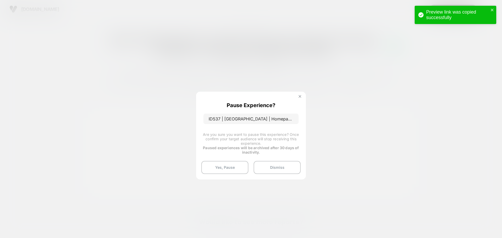
click at [301, 95] on button at bounding box center [300, 97] width 6 height 4
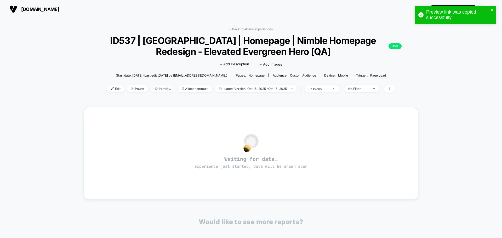
click at [168, 88] on span "Preview" at bounding box center [163, 88] width 25 height 7
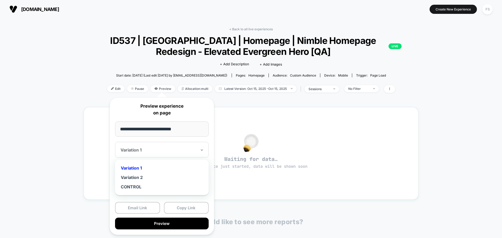
click at [152, 146] on div "Variation 1" at bounding box center [162, 150] width 94 height 16
click at [150, 179] on div "Variation 2" at bounding box center [162, 177] width 88 height 9
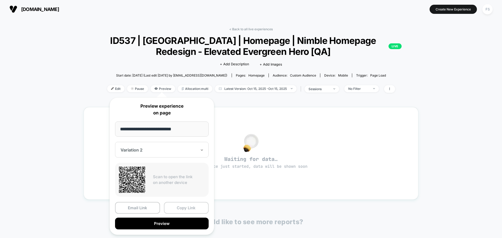
click at [188, 207] on button "Copy Link" at bounding box center [186, 208] width 45 height 12
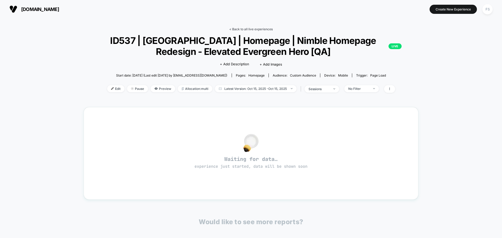
click at [243, 29] on link "< Back to all live experiences" at bounding box center [250, 29] width 43 height 4
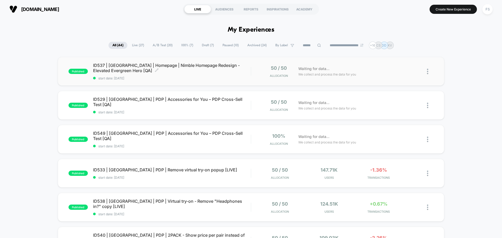
click at [190, 64] on span "ID537 | [GEOGRAPHIC_DATA] | Homepage | Nimble Homepage Redesign - Elevated Ever…" at bounding box center [172, 68] width 158 height 10
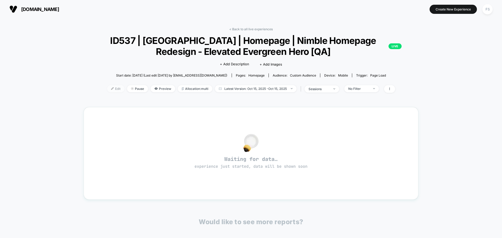
click at [117, 89] on span "Edit" at bounding box center [115, 88] width 17 height 7
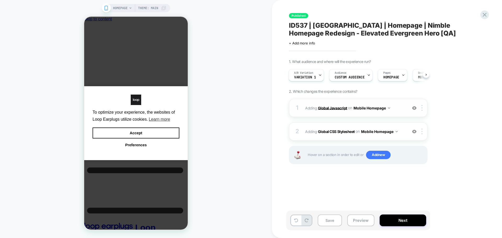
click at [334, 106] on b "Global Javascript" at bounding box center [332, 108] width 29 height 4
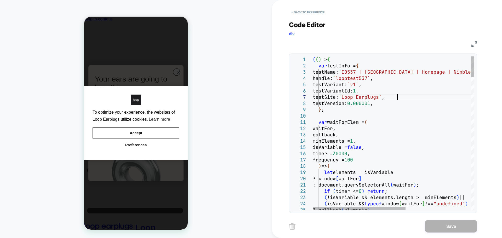
type textarea "**********"
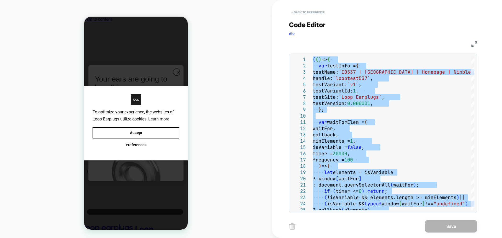
click at [313, 10] on button "< Back to experience" at bounding box center [308, 12] width 38 height 8
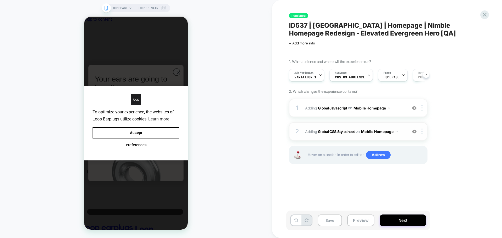
scroll to position [0, 0]
click at [338, 132] on b "Global CSS Stylesheet" at bounding box center [336, 131] width 37 height 4
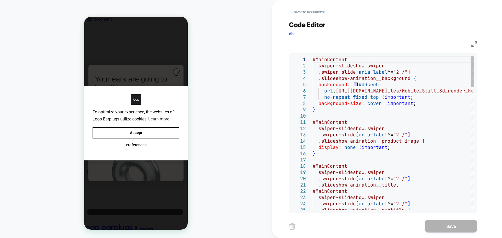
scroll to position [0, 0]
type textarea "**********"
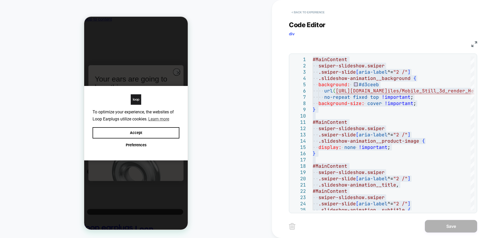
click at [306, 10] on button "< Back to experience" at bounding box center [308, 12] width 38 height 8
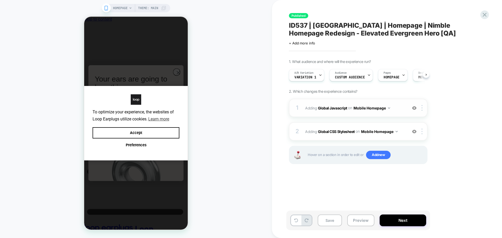
scroll to position [0, 0]
click at [333, 108] on b "Global Javascript" at bounding box center [332, 108] width 29 height 4
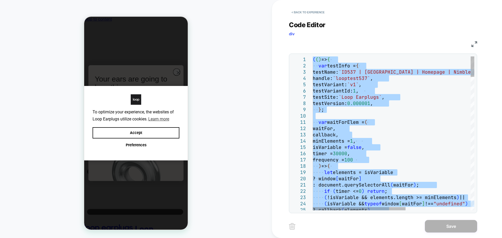
type textarea "**********"
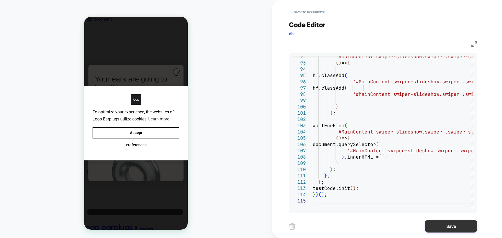
click at [445, 230] on button "Save" at bounding box center [451, 226] width 52 height 13
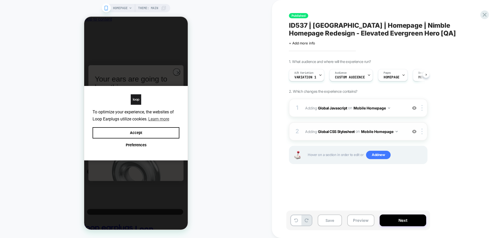
scroll to position [0, 0]
click at [344, 131] on b "Global CSS Stylesheet" at bounding box center [336, 131] width 37 height 4
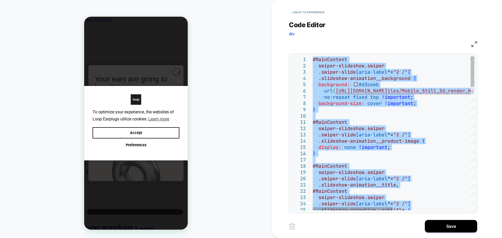
type textarea "**********"
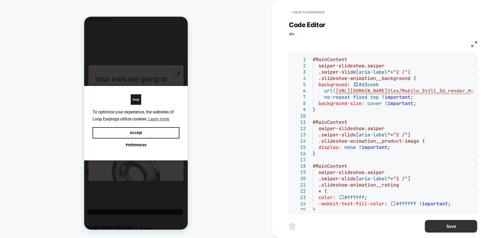
click at [454, 227] on button "Save" at bounding box center [451, 226] width 52 height 13
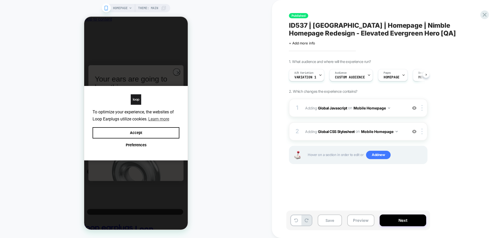
scroll to position [0, 0]
click at [335, 217] on button "Save" at bounding box center [330, 221] width 24 height 12
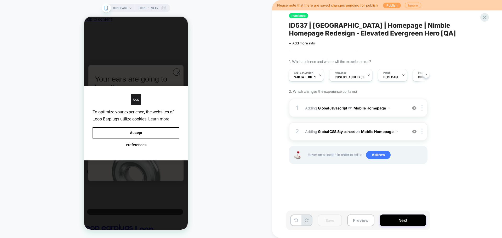
click at [391, 6] on button "Publish" at bounding box center [392, 5] width 18 height 5
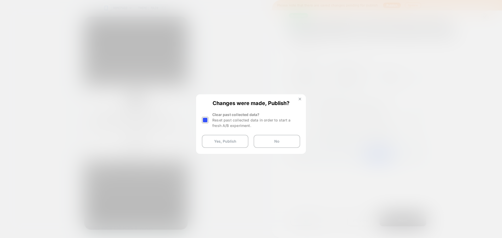
click at [300, 98] on button at bounding box center [300, 100] width 6 height 4
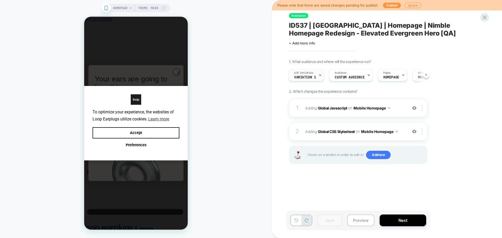
click at [313, 74] on span "A/B Variation" at bounding box center [303, 73] width 19 height 4
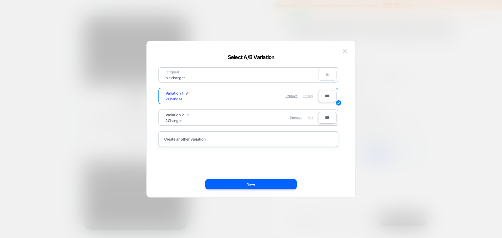
click at [310, 119] on span "Edit" at bounding box center [310, 118] width 5 height 4
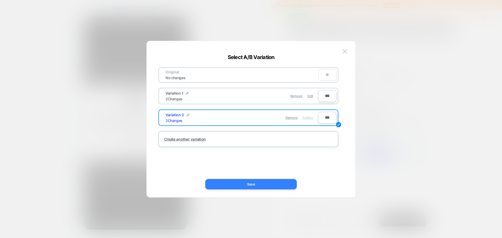
click at [268, 184] on button "Save" at bounding box center [251, 184] width 92 height 10
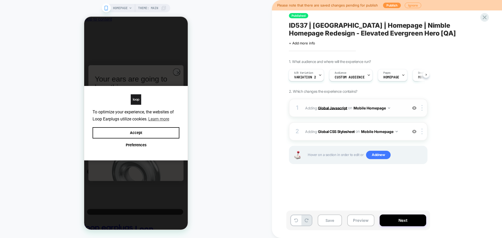
click at [333, 107] on b "Global Javascript" at bounding box center [332, 108] width 29 height 4
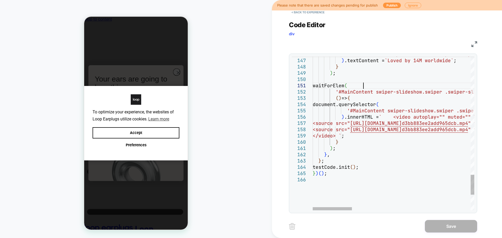
scroll to position [0, 0]
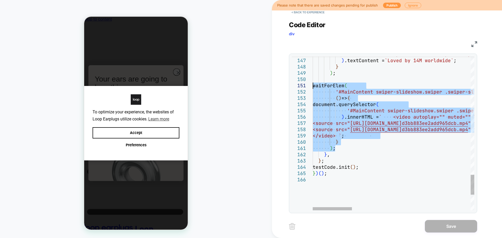
drag, startPoint x: 340, startPoint y: 150, endPoint x: 312, endPoint y: 86, distance: 70.3
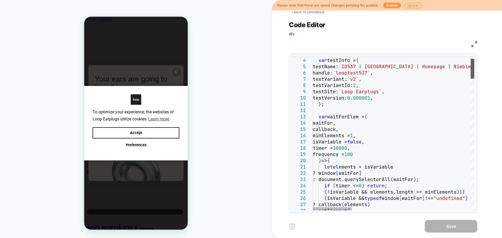
click at [473, 59] on div at bounding box center [473, 69] width 4 height 20
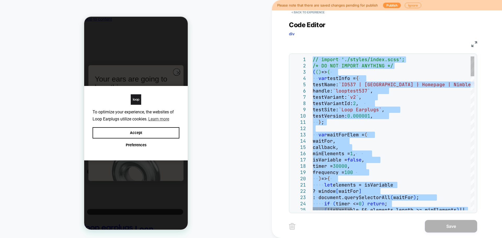
type textarea "**********"
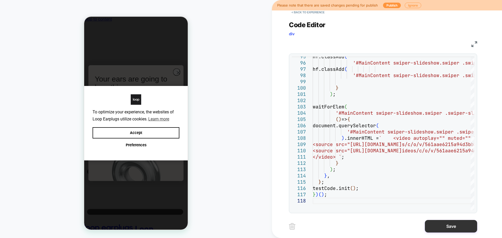
click at [437, 223] on button "Save" at bounding box center [451, 226] width 52 height 13
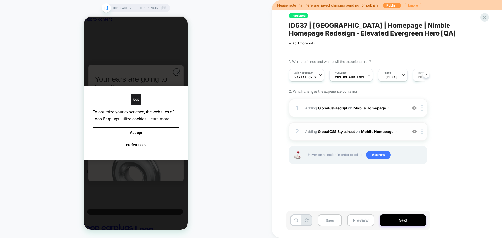
scroll to position [0, 0]
click at [328, 135] on div "2 Adding Global CSS Stylesheet on Mobile Homepage Add Before Add After Copy to …" at bounding box center [358, 131] width 139 height 18
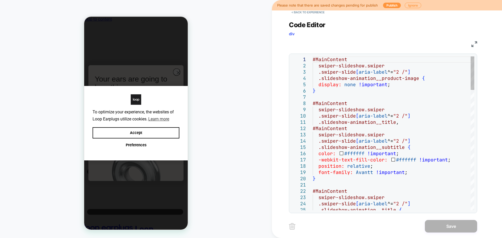
scroll to position [0, 0]
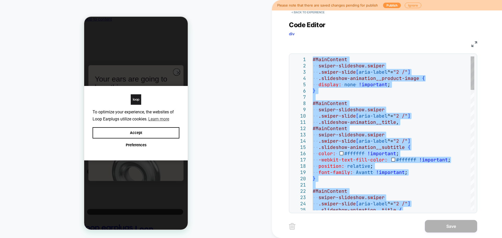
type textarea "**********"
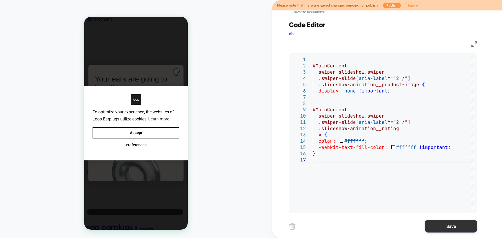
click at [444, 226] on button "Save" at bounding box center [451, 226] width 52 height 13
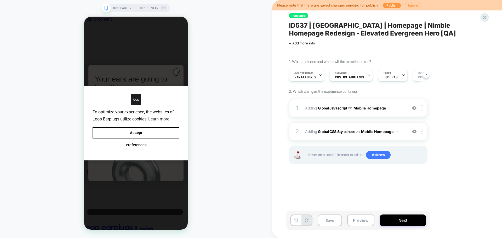
scroll to position [0, 0]
click at [330, 108] on b "Global Javascript" at bounding box center [332, 108] width 29 height 4
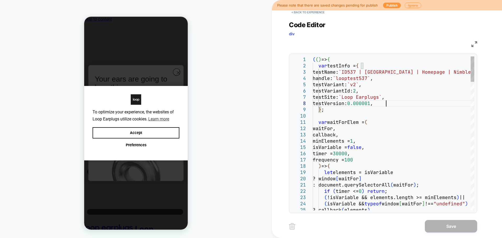
scroll to position [0, 0]
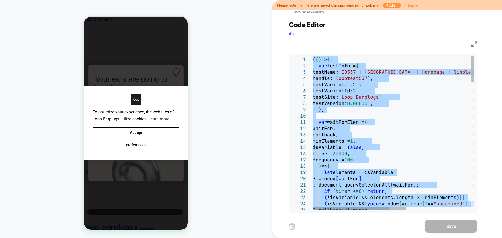
type textarea "**********"
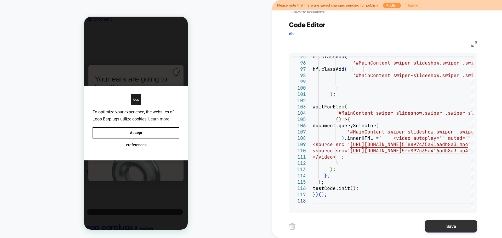
click at [440, 226] on button "Save" at bounding box center [451, 226] width 52 height 13
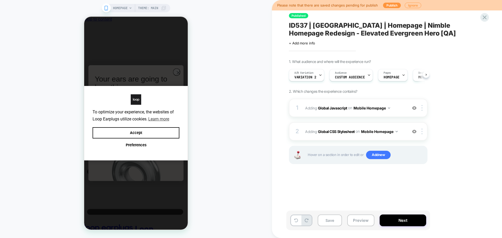
scroll to position [0, 0]
click at [325, 221] on button "Save" at bounding box center [330, 221] width 24 height 12
click at [319, 73] on icon at bounding box center [320, 74] width 3 height 3
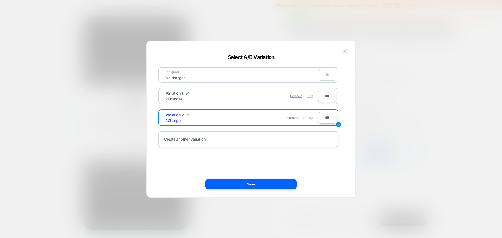
click at [311, 96] on span "Edit" at bounding box center [310, 96] width 5 height 4
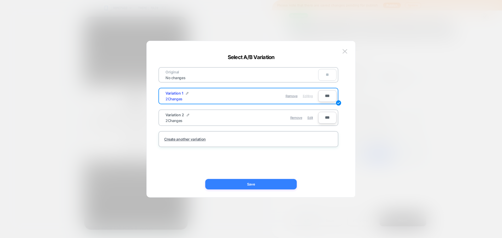
click at [255, 189] on button "Save" at bounding box center [251, 184] width 92 height 10
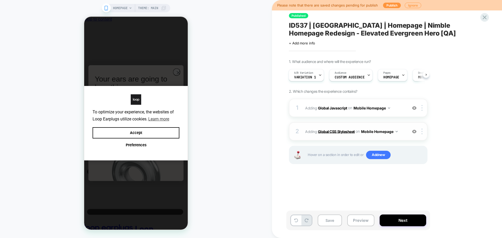
click at [335, 131] on b "Global CSS Stylesheet" at bounding box center [336, 131] width 37 height 4
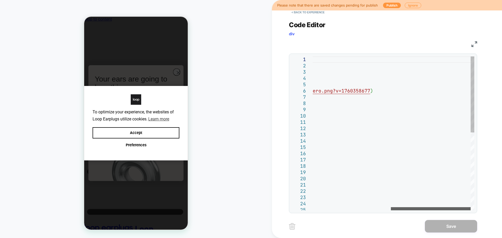
click at [433, 207] on div at bounding box center [431, 208] width 80 height 3
click at [405, 225] on div "Save" at bounding box center [383, 226] width 188 height 13
click at [305, 13] on button "< Back to experience" at bounding box center [308, 12] width 38 height 8
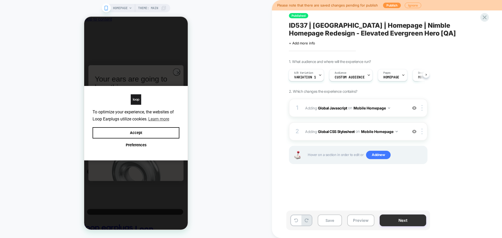
click at [395, 218] on button "Next" at bounding box center [403, 221] width 47 height 12
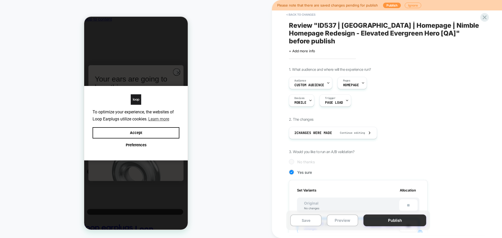
click at [381, 222] on button "Publish" at bounding box center [395, 221] width 63 height 12
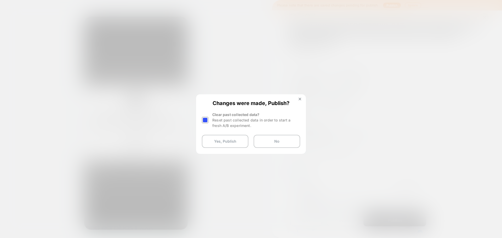
click at [206, 120] on div at bounding box center [205, 120] width 7 height 7
click at [209, 144] on button "Yes, Publish" at bounding box center [225, 141] width 47 height 13
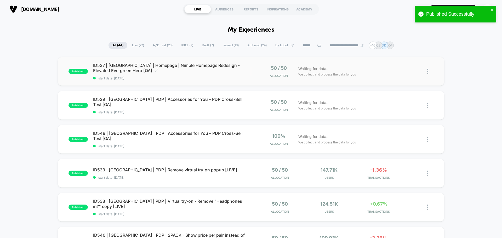
click at [182, 74] on div "ID537 | USA | Homepage | Nimble Homepage Redesign - Elevated Evergreen Hero [QA…" at bounding box center [172, 72] width 158 height 18
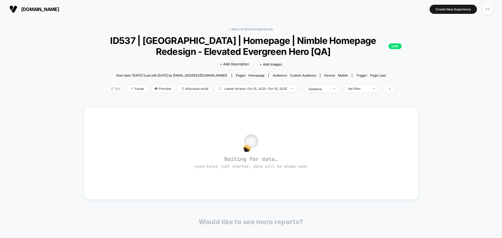
click at [112, 89] on img at bounding box center [112, 88] width 3 height 3
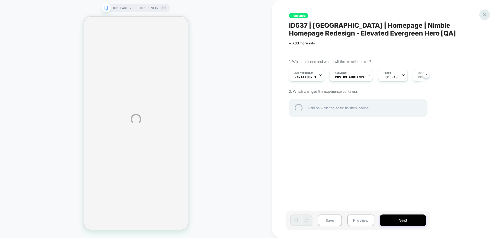
click at [483, 14] on div at bounding box center [484, 14] width 11 height 11
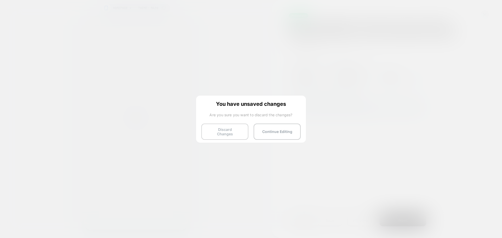
click at [230, 132] on button "Discard Changes" at bounding box center [224, 132] width 47 height 16
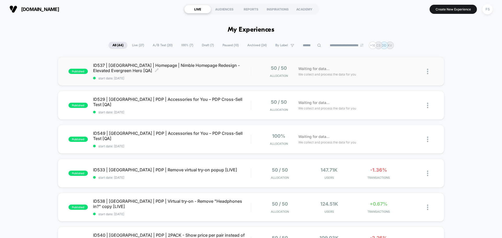
click at [168, 76] on div "ID537 | USA | Homepage | Nimble Homepage Redesign - Elevated Evergreen Hero [QA…" at bounding box center [172, 72] width 158 height 18
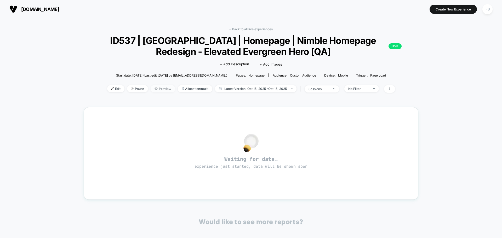
click at [164, 88] on span "Preview" at bounding box center [163, 88] width 25 height 7
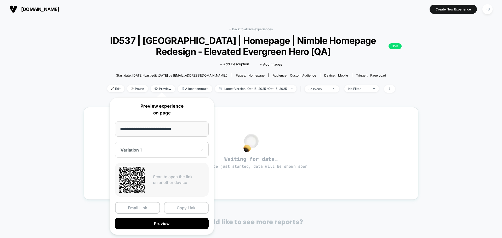
click at [195, 209] on button "Copy Link" at bounding box center [186, 208] width 45 height 12
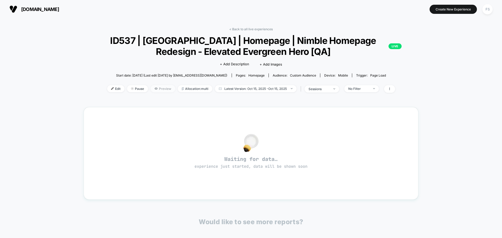
click at [160, 88] on span "Preview" at bounding box center [163, 88] width 25 height 7
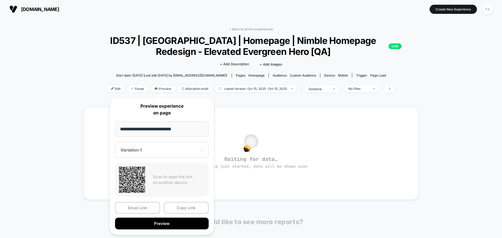
click at [171, 150] on div at bounding box center [159, 150] width 76 height 5
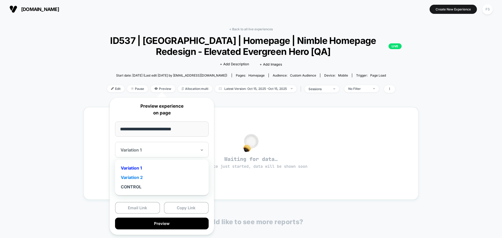
click at [158, 176] on div "Variation 2" at bounding box center [162, 177] width 88 height 9
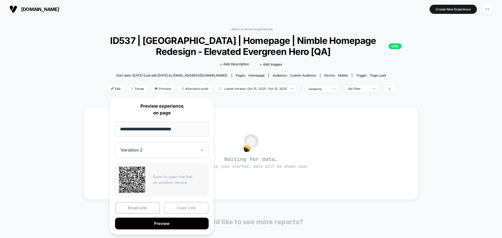
click at [190, 208] on button "Copy Link" at bounding box center [186, 208] width 45 height 12
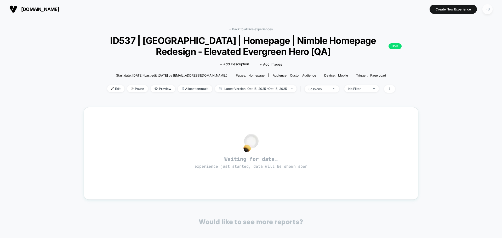
drag, startPoint x: 480, startPoint y: 8, endPoint x: 485, endPoint y: 9, distance: 5.0
click at [483, 9] on section "Create New Experience FS" at bounding box center [415, 9] width 160 height 13
click at [486, 11] on div "FS" at bounding box center [488, 9] width 10 height 10
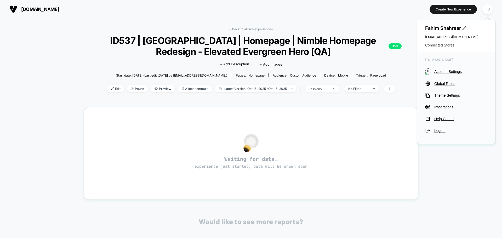
click at [440, 44] on span "Connected Stores" at bounding box center [456, 45] width 62 height 4
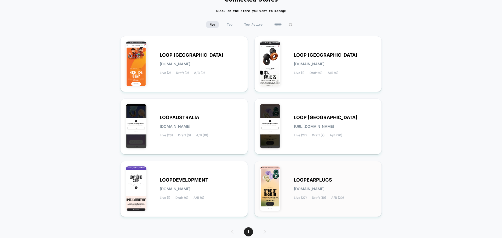
scroll to position [55, 0]
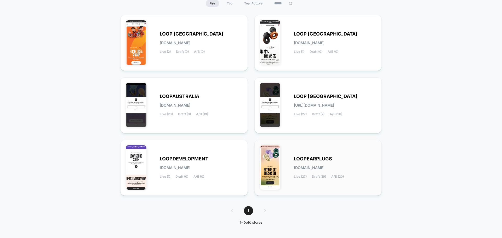
click at [331, 177] on div "Live (27) Draft (19) A/B (20)" at bounding box center [319, 177] width 50 height 4
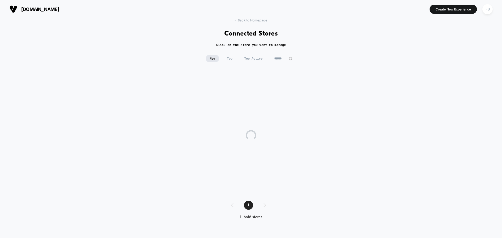
scroll to position [0, 0]
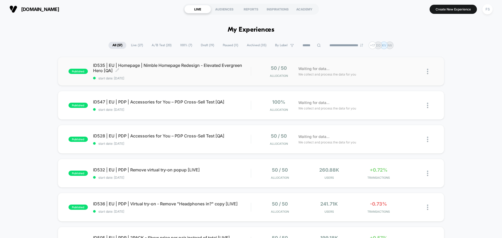
click at [178, 69] on span "ID535 | EU | Homepage | Nimble Homepage Redesign - Elevated Evergreen Hero [QA]…" at bounding box center [172, 68] width 158 height 10
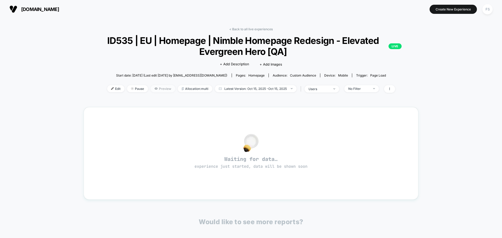
click at [155, 91] on span "Preview" at bounding box center [163, 88] width 25 height 7
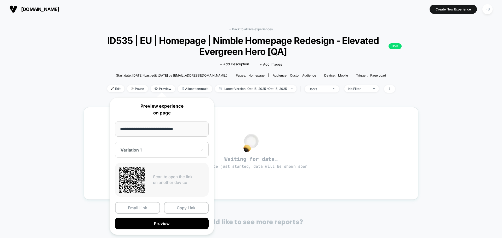
click at [123, 87] on div "Edit Pause Preview Allocation: multi Latest Version: Oct 15, 2025 - Oct 15, 202…" at bounding box center [251, 89] width 335 height 8
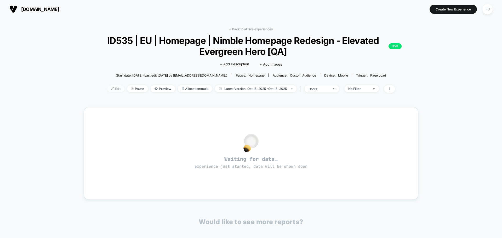
click at [116, 88] on span "Edit" at bounding box center [115, 88] width 17 height 7
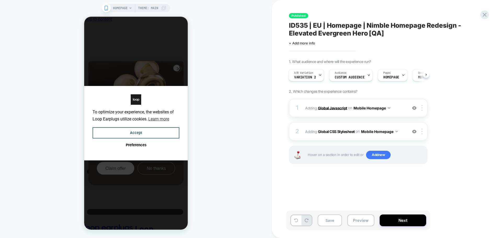
click at [330, 107] on b "Global Javascript" at bounding box center [332, 108] width 29 height 4
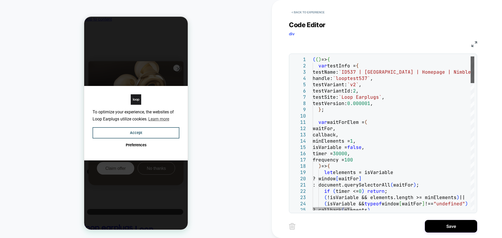
click at [474, 56] on div at bounding box center [473, 69] width 4 height 27
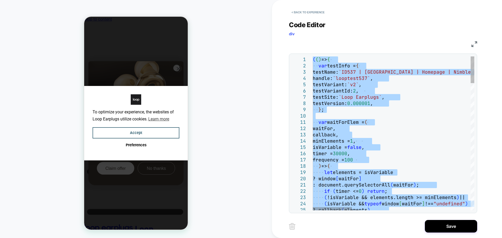
type textarea "**********"
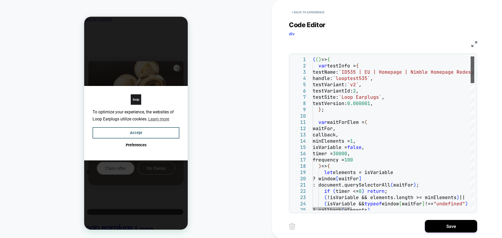
click at [474, 56] on div at bounding box center [473, 69] width 4 height 27
click at [451, 226] on button "Save" at bounding box center [451, 226] width 52 height 13
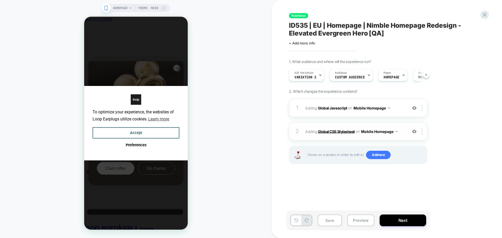
scroll to position [0, 0]
click at [345, 131] on b "Global CSS Stylesheet" at bounding box center [336, 131] width 37 height 4
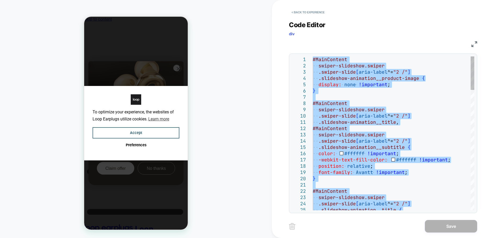
type textarea "**********"
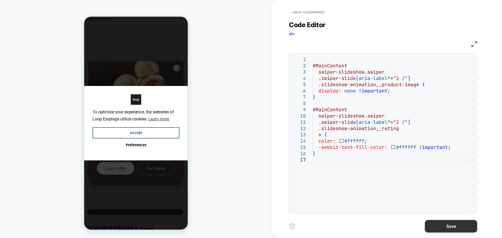
click at [431, 221] on button "Save" at bounding box center [451, 226] width 52 height 13
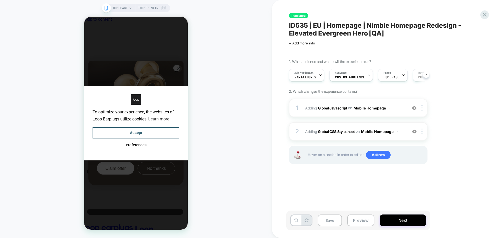
scroll to position [0, 0]
click at [328, 219] on button "Save" at bounding box center [330, 221] width 24 height 12
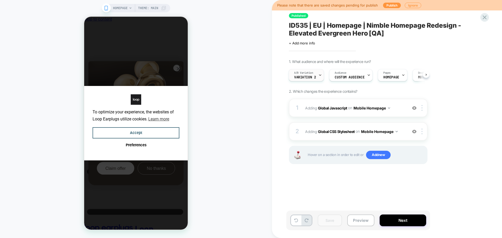
click at [310, 74] on span "A/B Variation" at bounding box center [303, 73] width 19 height 4
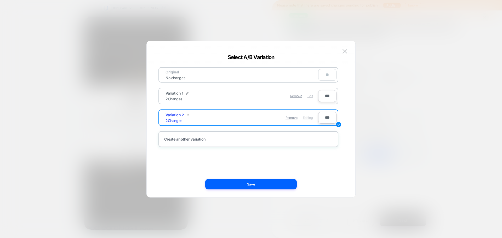
click at [308, 94] on span "Edit" at bounding box center [310, 96] width 5 height 4
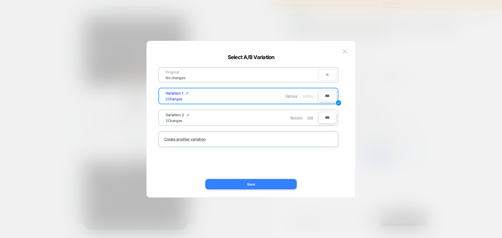
click at [272, 186] on button "Save" at bounding box center [251, 184] width 92 height 10
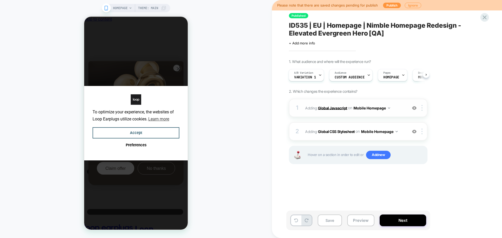
click at [331, 109] on b "Global Javascript" at bounding box center [332, 108] width 29 height 4
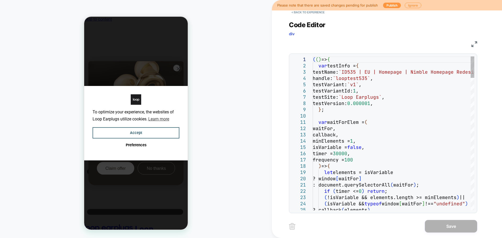
scroll to position [0, 0]
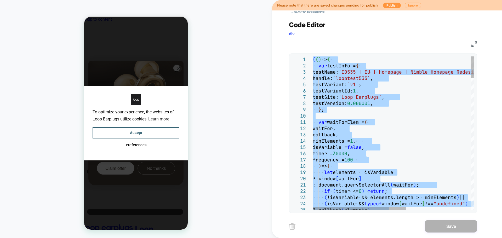
type textarea "**********"
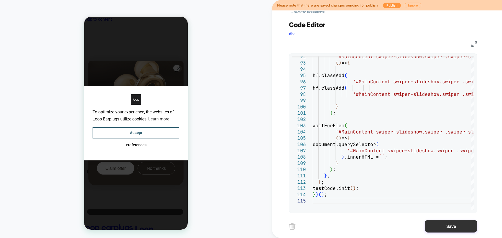
click at [449, 223] on button "Save" at bounding box center [451, 226] width 52 height 13
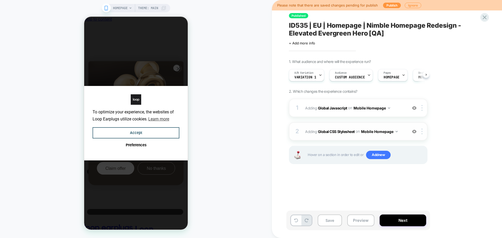
scroll to position [0, 0]
click at [324, 134] on span "Adding Global CSS Stylesheet on Mobile Homepage" at bounding box center [355, 132] width 100 height 8
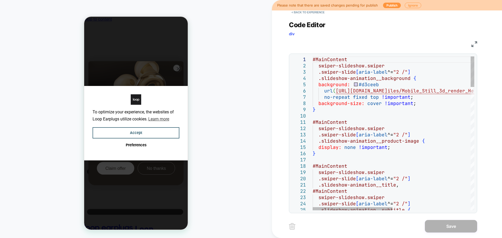
scroll to position [0, 0]
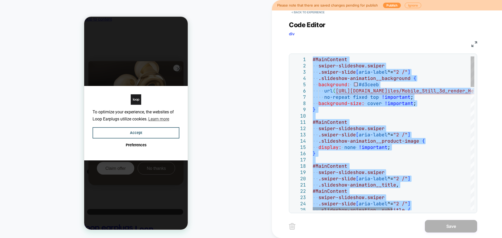
type textarea "**********"
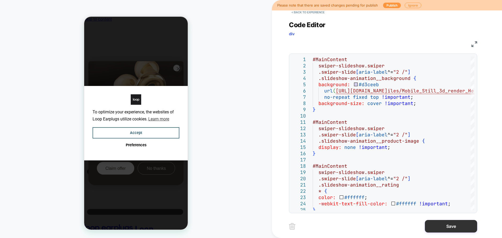
click at [455, 227] on button "Save" at bounding box center [451, 226] width 52 height 13
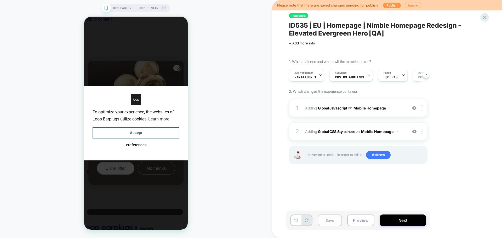
scroll to position [0, 0]
click at [326, 223] on button "Save" at bounding box center [330, 221] width 24 height 12
click at [384, 8] on button "Publish" at bounding box center [392, 5] width 18 height 5
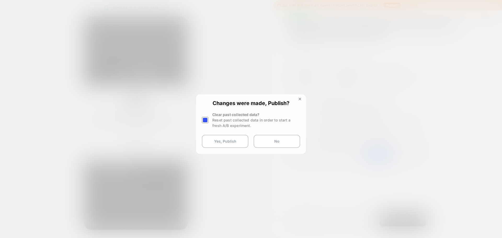
click at [206, 121] on div at bounding box center [205, 120] width 7 height 7
click at [209, 145] on button "Yes, Publish" at bounding box center [225, 141] width 47 height 13
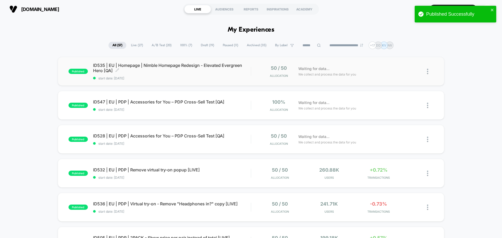
click at [113, 66] on span "ID535 | EU | Homepage | Nimble Homepage Redesign - Elevated Evergreen Hero [QA]…" at bounding box center [172, 68] width 158 height 10
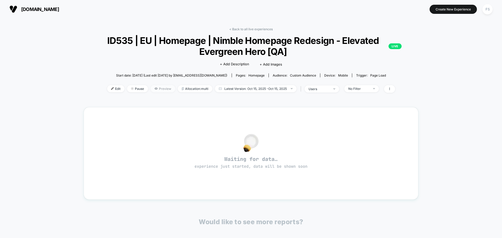
click at [163, 91] on span "Preview" at bounding box center [163, 88] width 25 height 7
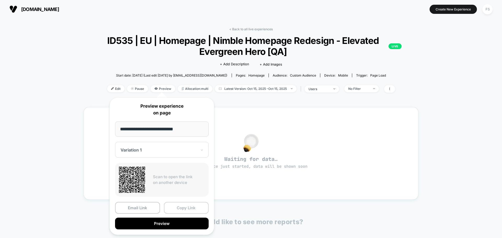
click at [190, 211] on button "Copy Link" at bounding box center [186, 208] width 45 height 12
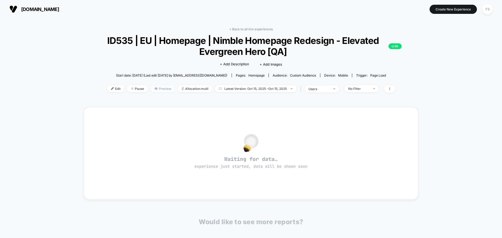
click at [166, 91] on span "Preview" at bounding box center [163, 88] width 25 height 7
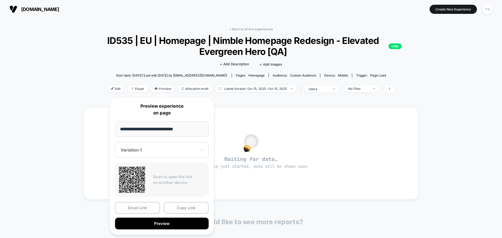
click at [160, 154] on div "Variation 1" at bounding box center [162, 150] width 94 height 16
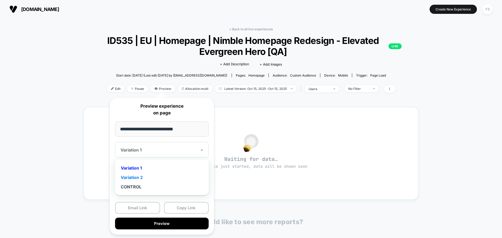
click at [152, 177] on div "Variation 2" at bounding box center [162, 177] width 88 height 9
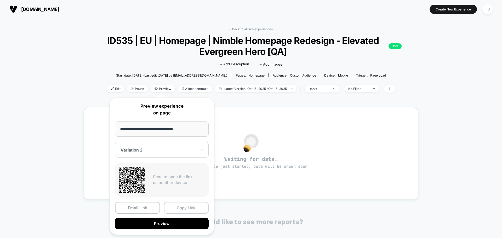
click at [183, 208] on button "Copy Link" at bounding box center [186, 208] width 45 height 12
